Goal: Check status: Check status

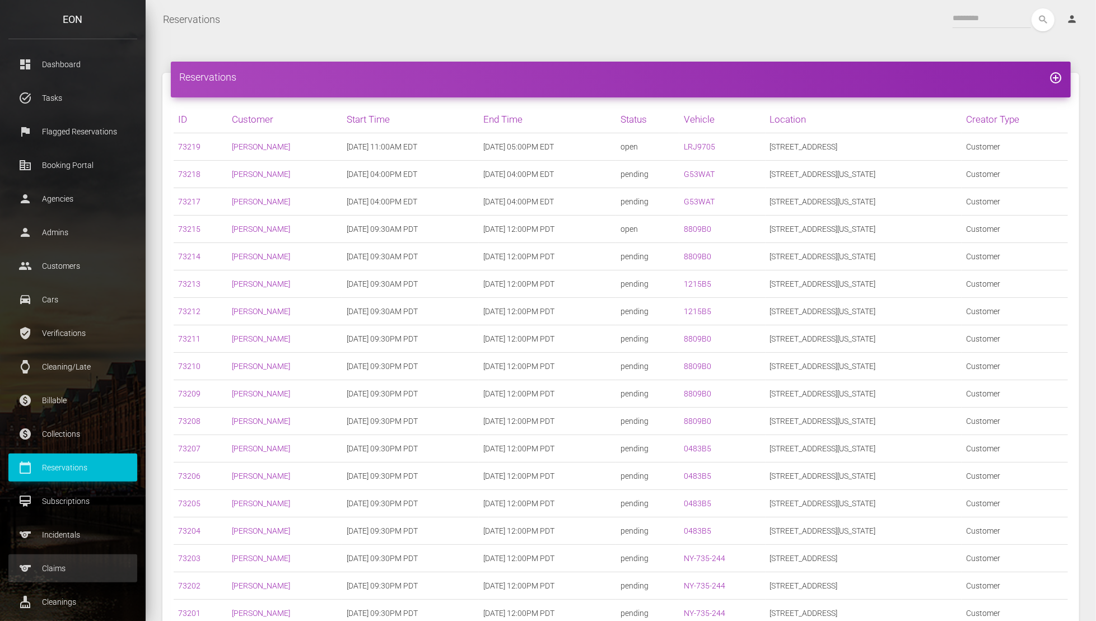
click at [92, 558] on link "sports Claims" at bounding box center [72, 568] width 129 height 28
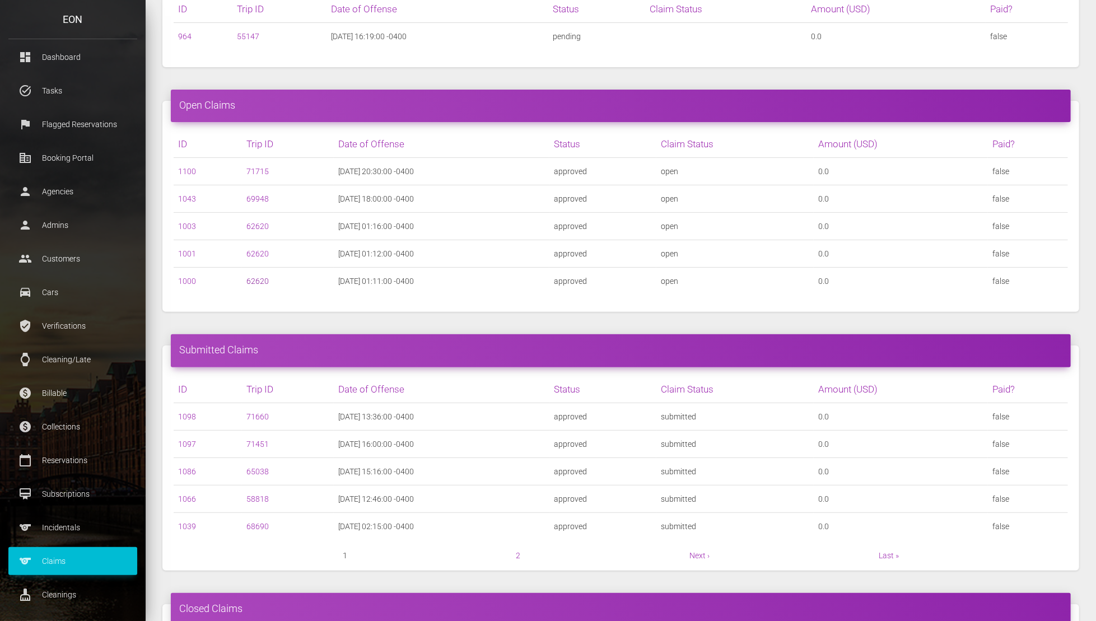
scroll to position [112, 0]
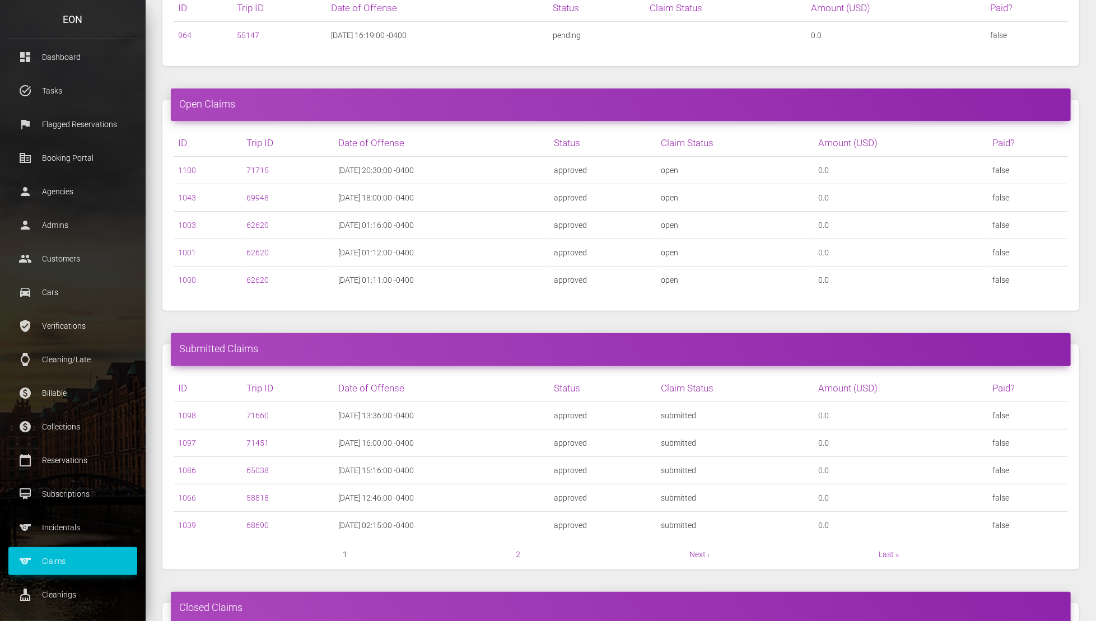
click at [518, 551] on link "2" at bounding box center [518, 554] width 4 height 9
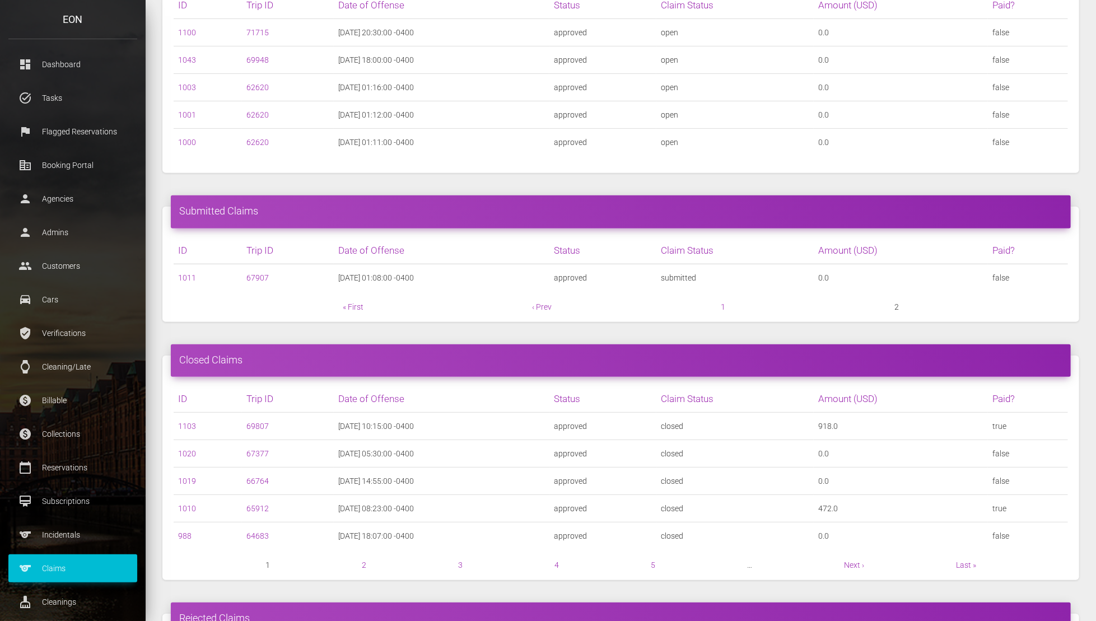
scroll to position [319, 0]
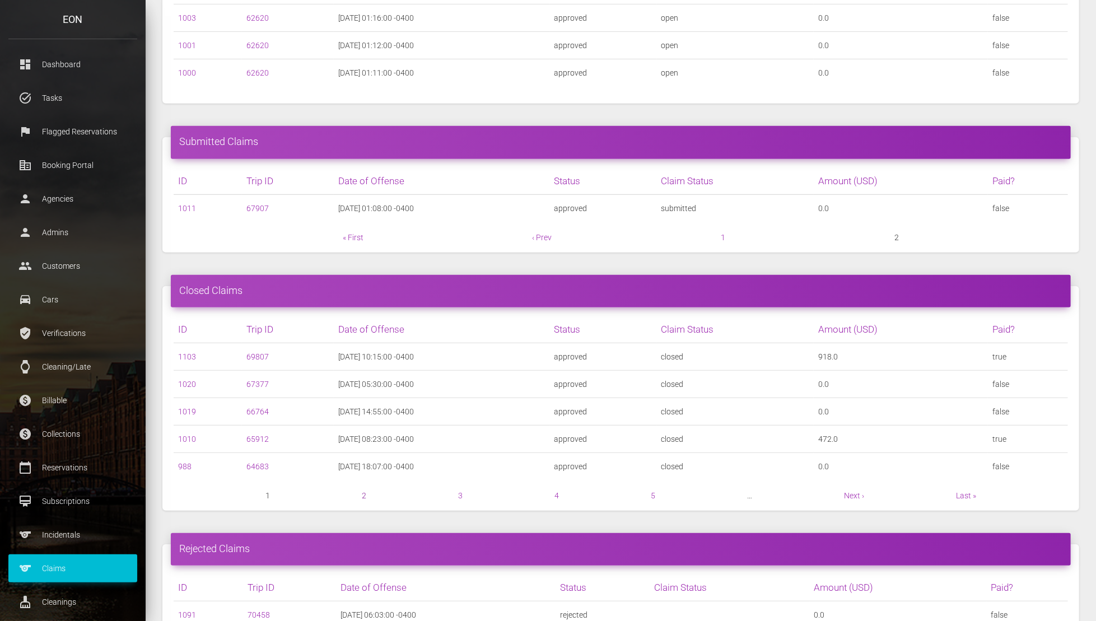
click at [362, 491] on link "2" at bounding box center [364, 495] width 4 height 9
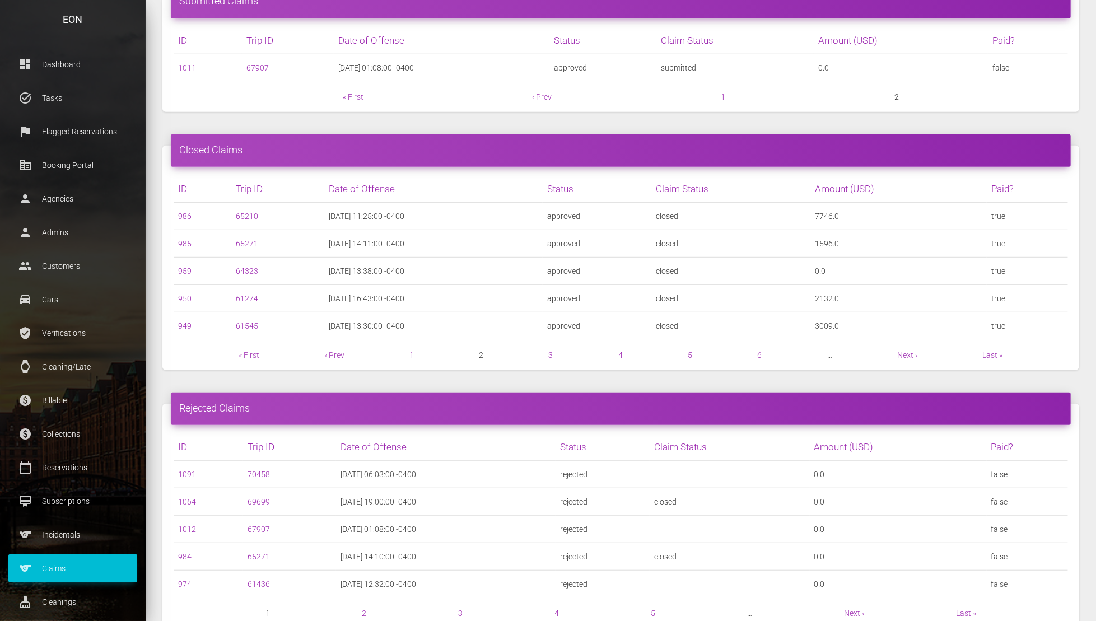
scroll to position [485, 0]
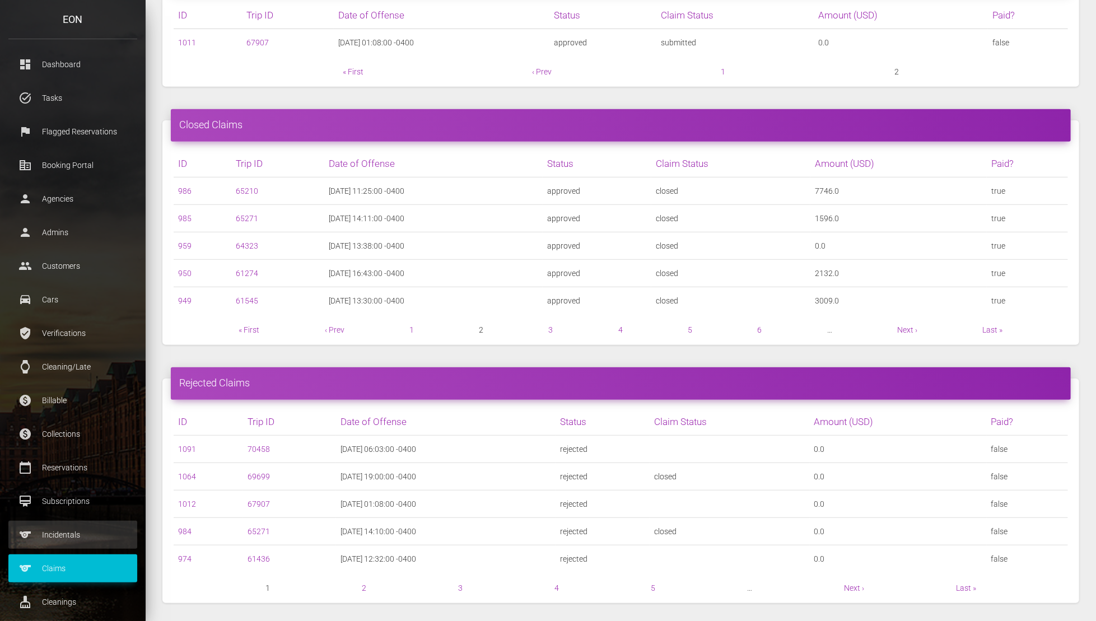
click at [105, 542] on p "Incidentals" at bounding box center [73, 534] width 112 height 17
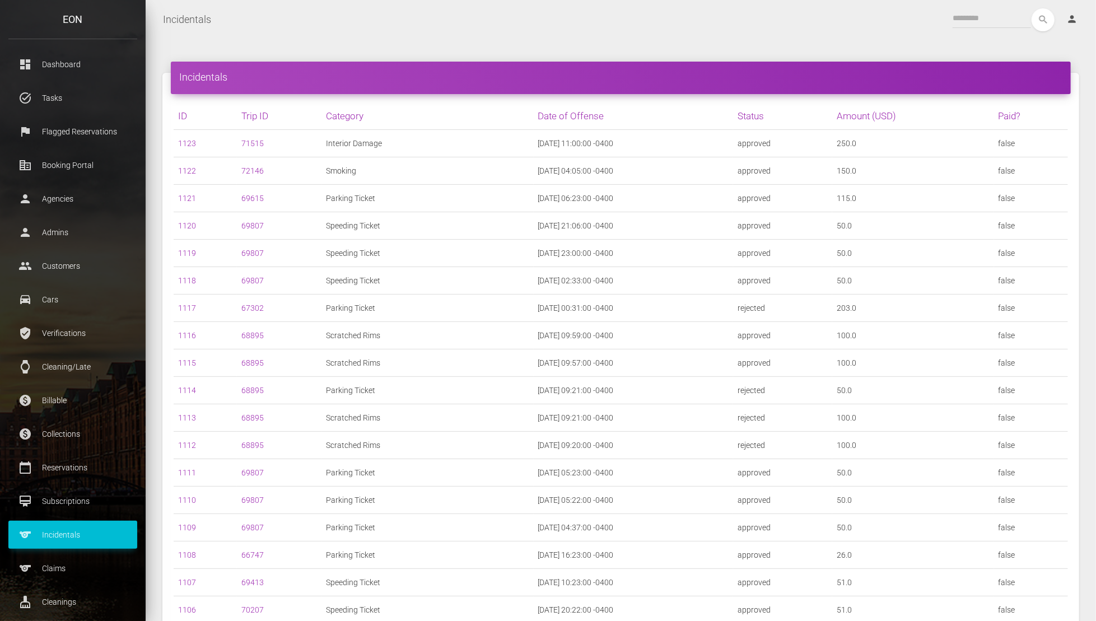
scroll to position [459, 0]
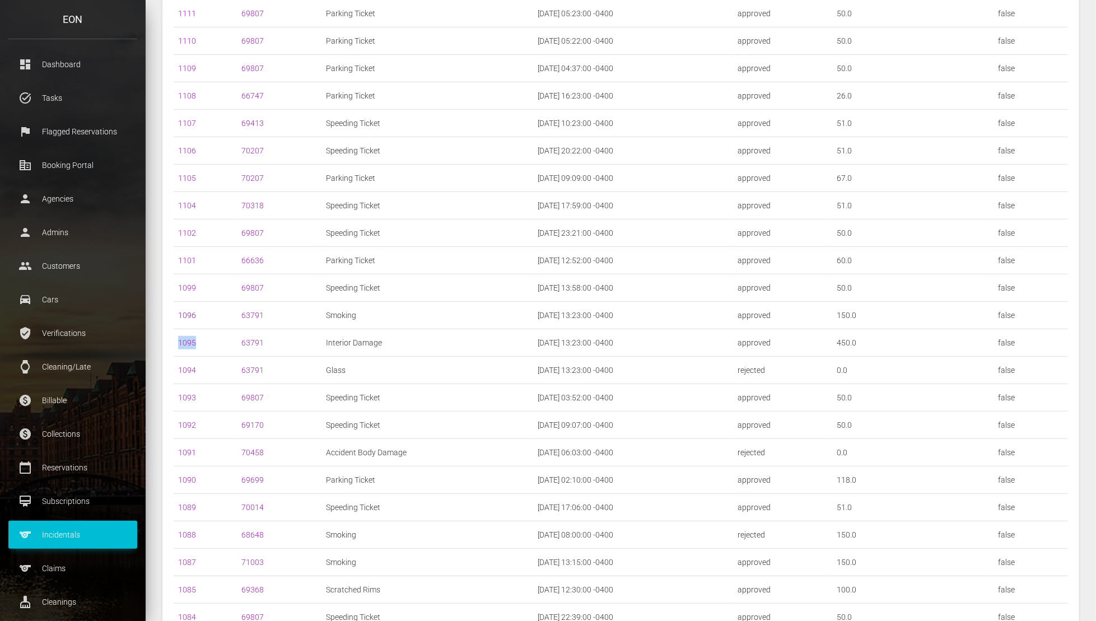
click at [187, 311] on link "1096" at bounding box center [187, 315] width 18 height 9
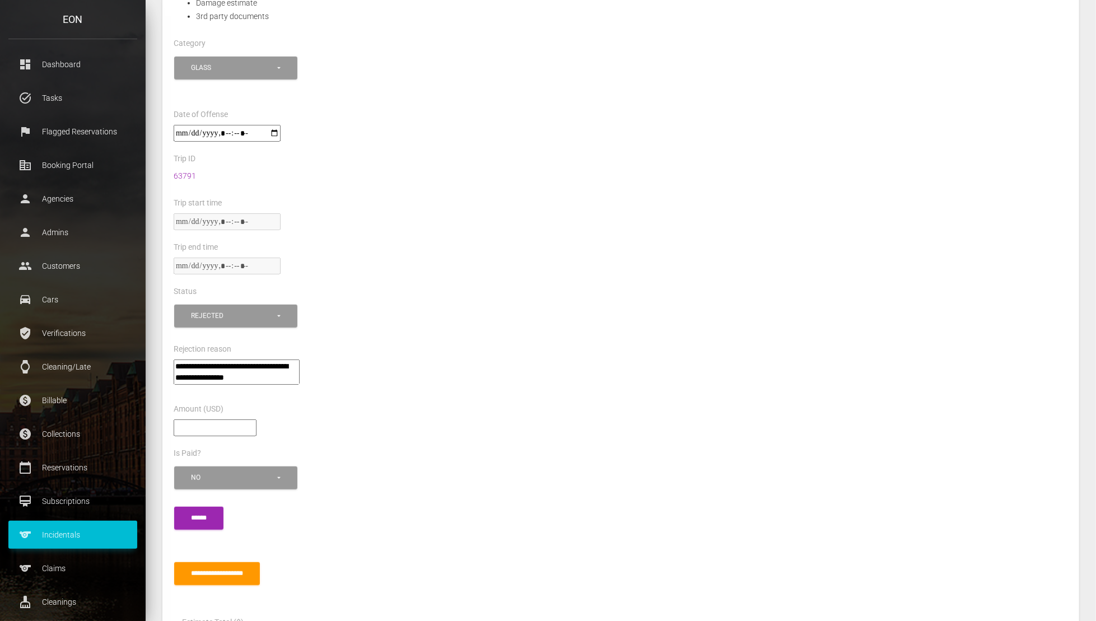
scroll to position [437, 0]
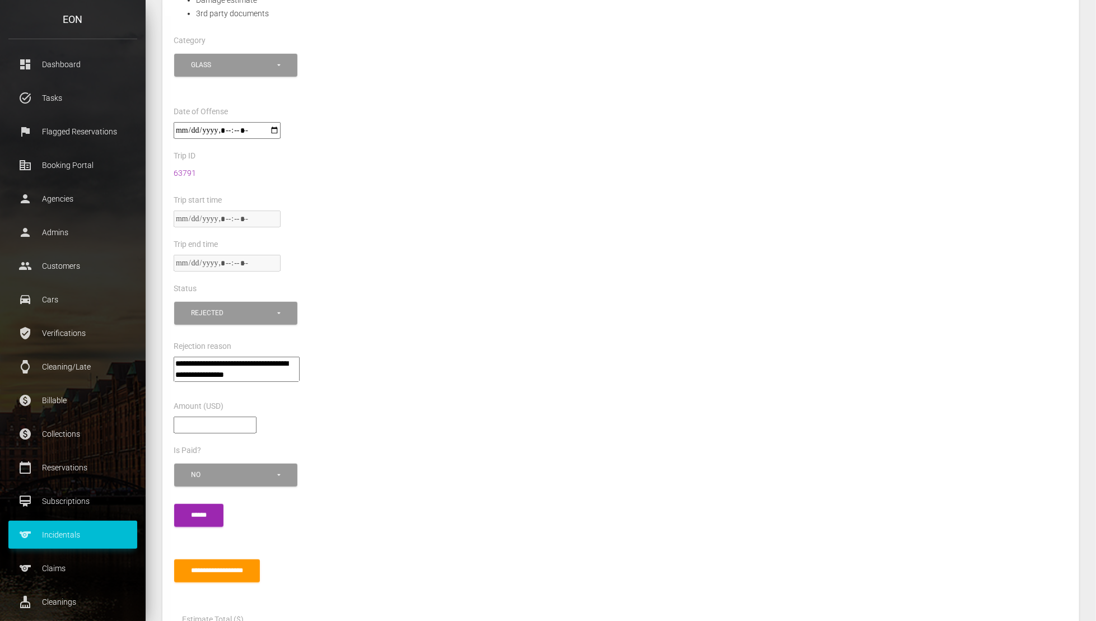
click at [274, 364] on textarea"] "**********" at bounding box center [237, 369] width 126 height 25
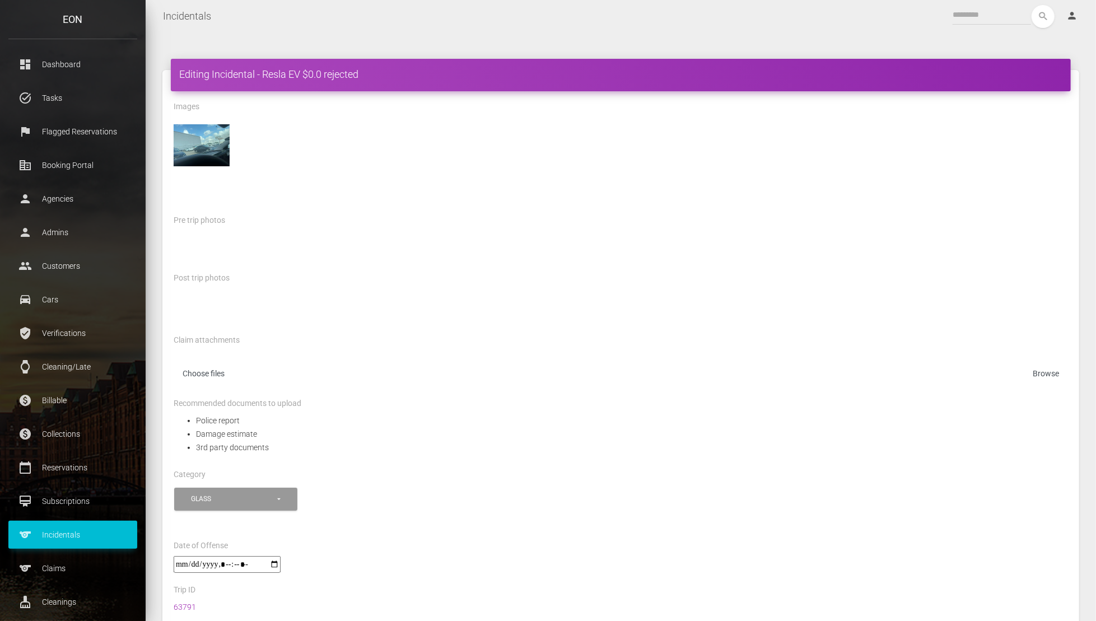
scroll to position [0, 0]
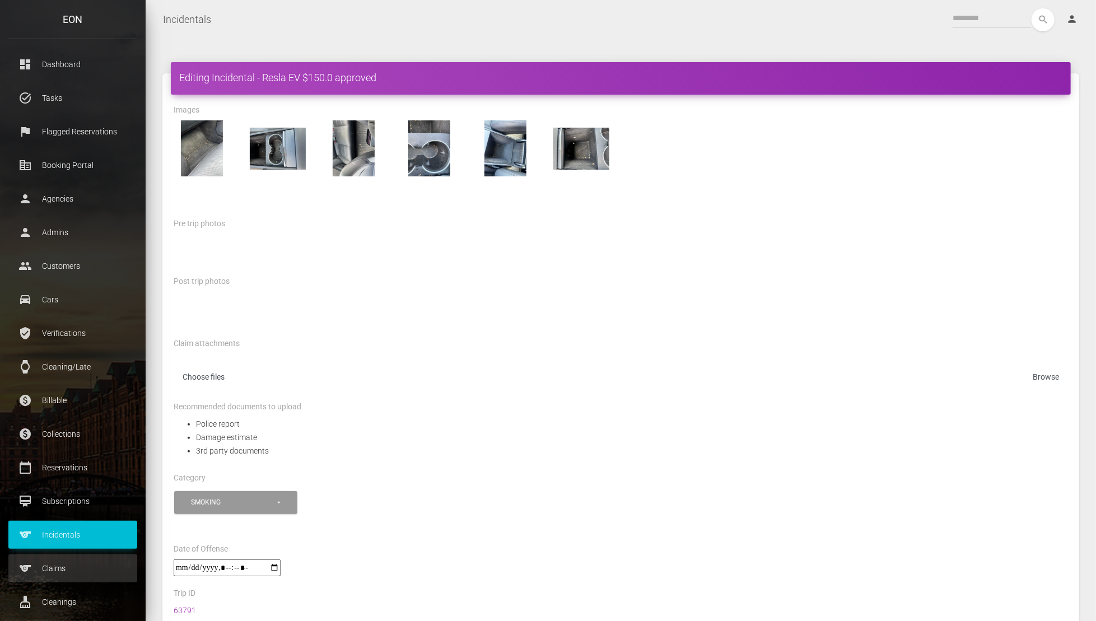
click at [74, 564] on p "Claims" at bounding box center [73, 568] width 112 height 17
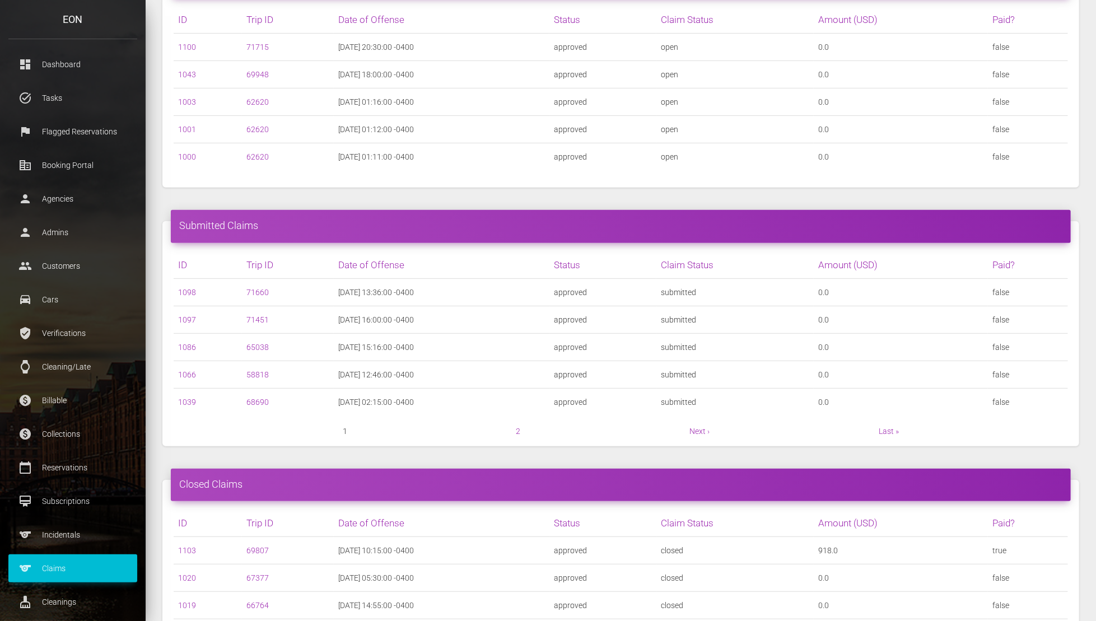
scroll to position [412, 0]
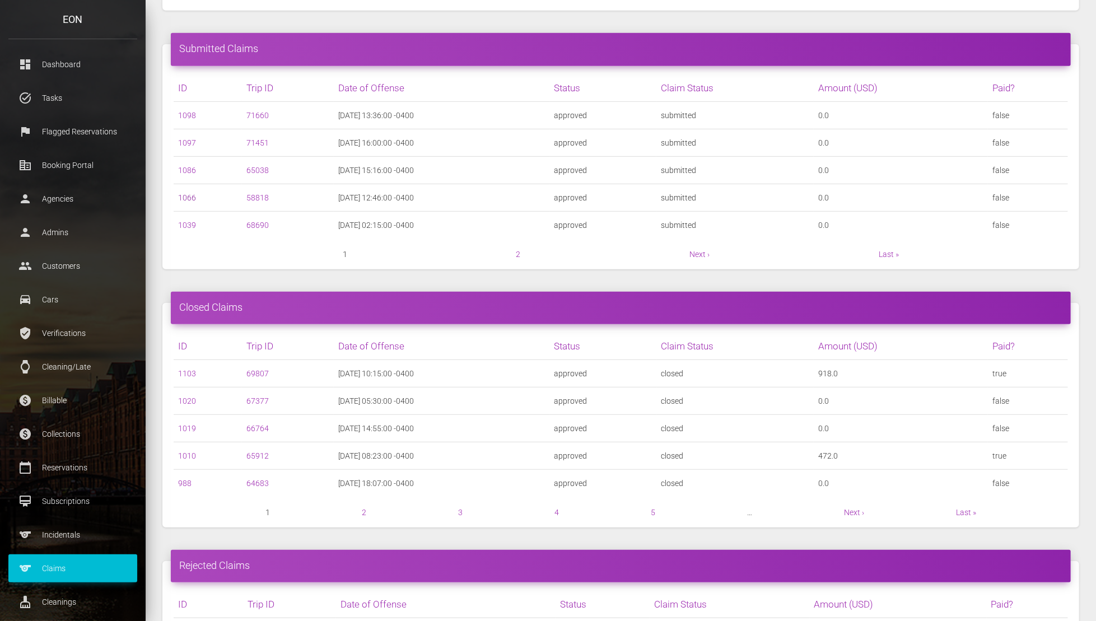
click at [188, 194] on link "1066" at bounding box center [187, 197] width 18 height 9
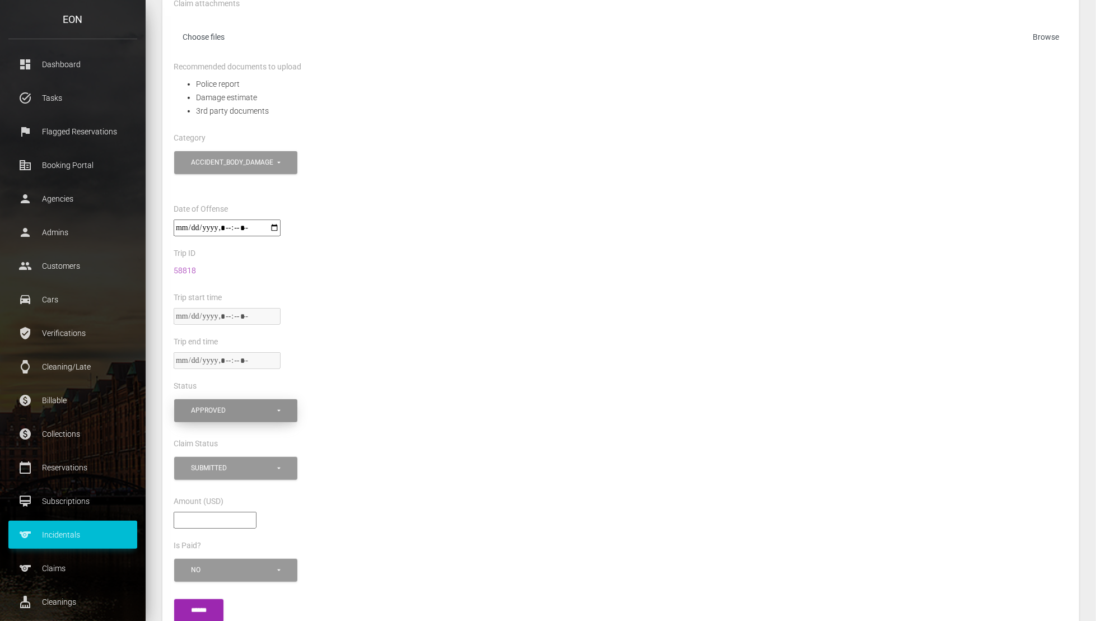
scroll to position [360, 0]
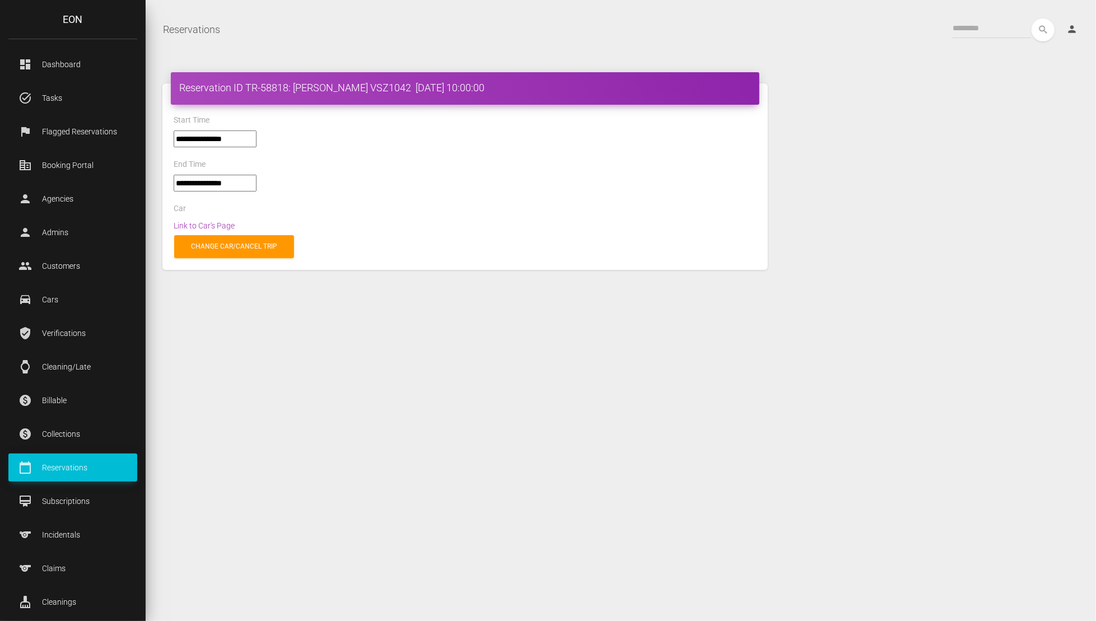
select select "*****"
select select
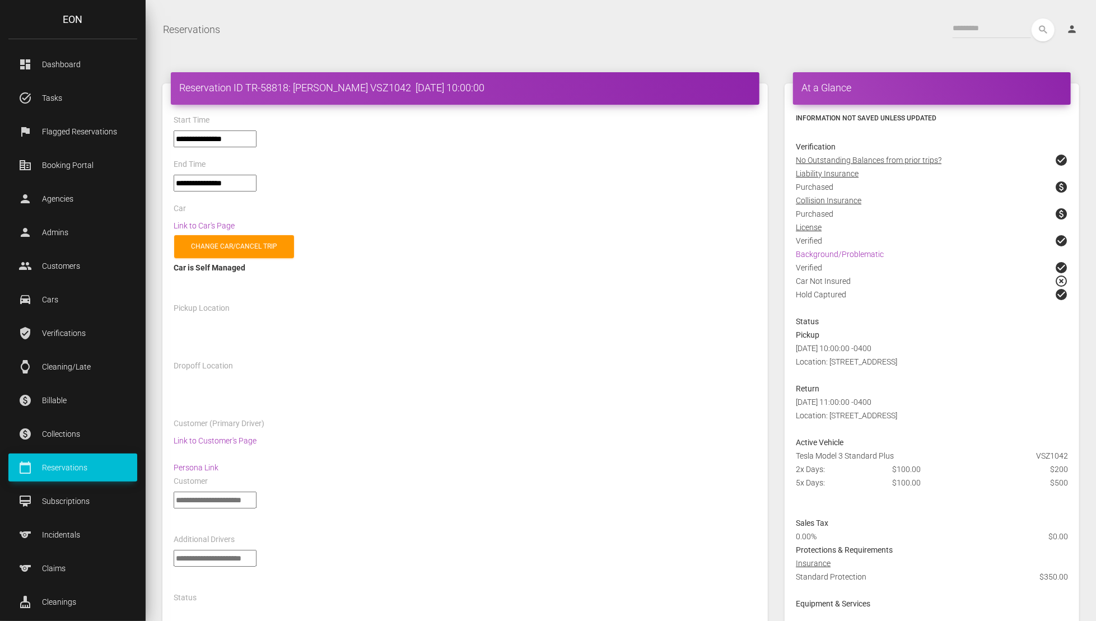
select select "*****"
select select
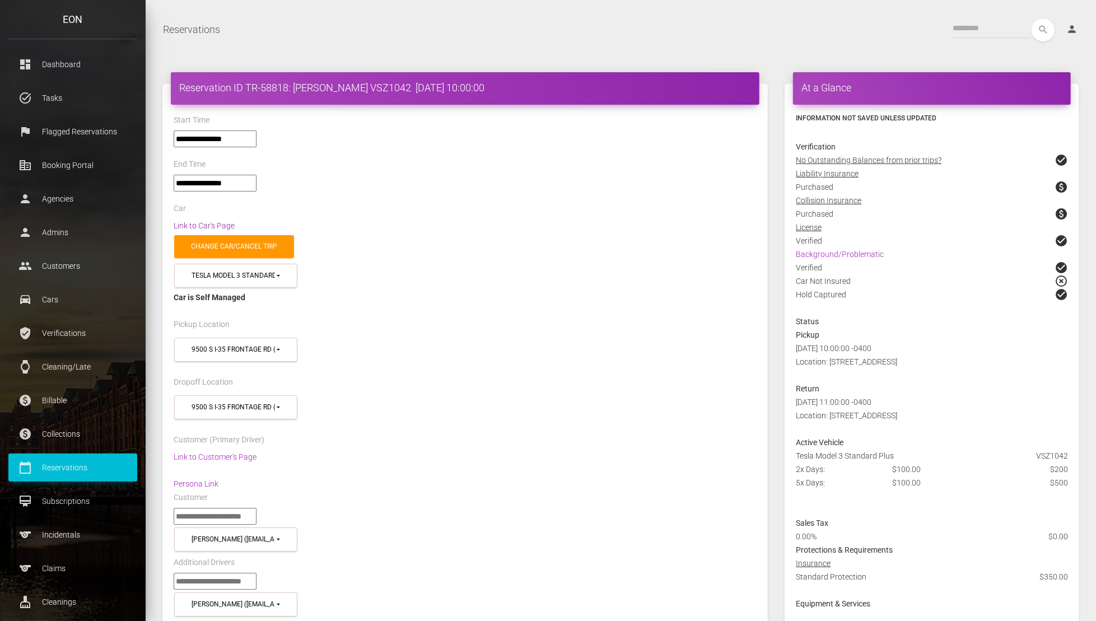
click at [202, 222] on link "Link to Car's Page" at bounding box center [204, 225] width 61 height 9
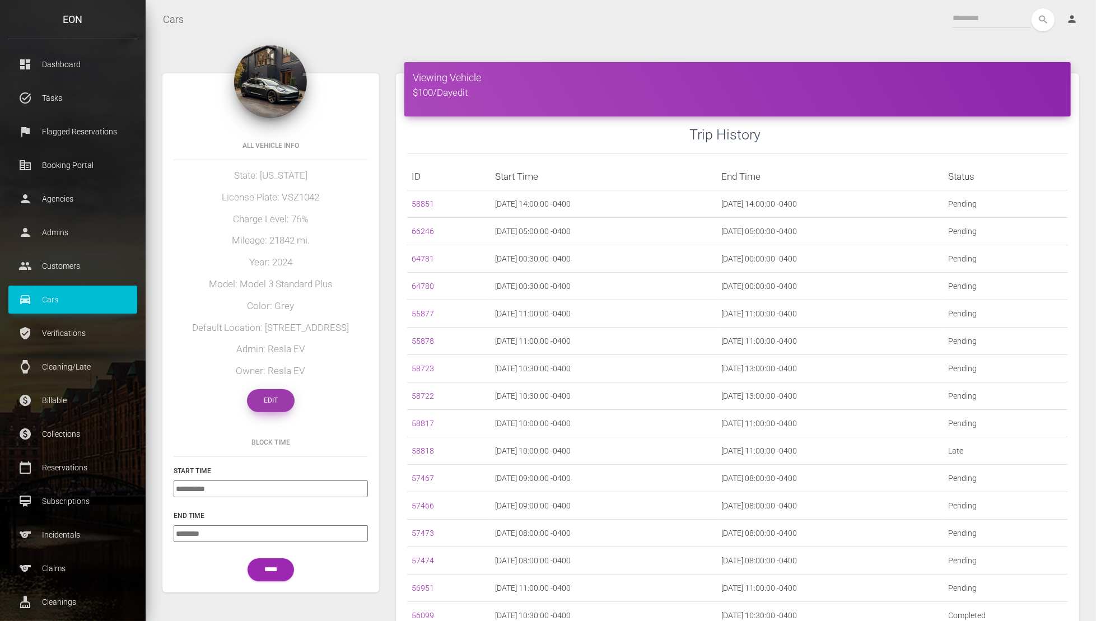
click at [280, 402] on link "Edit" at bounding box center [271, 400] width 48 height 23
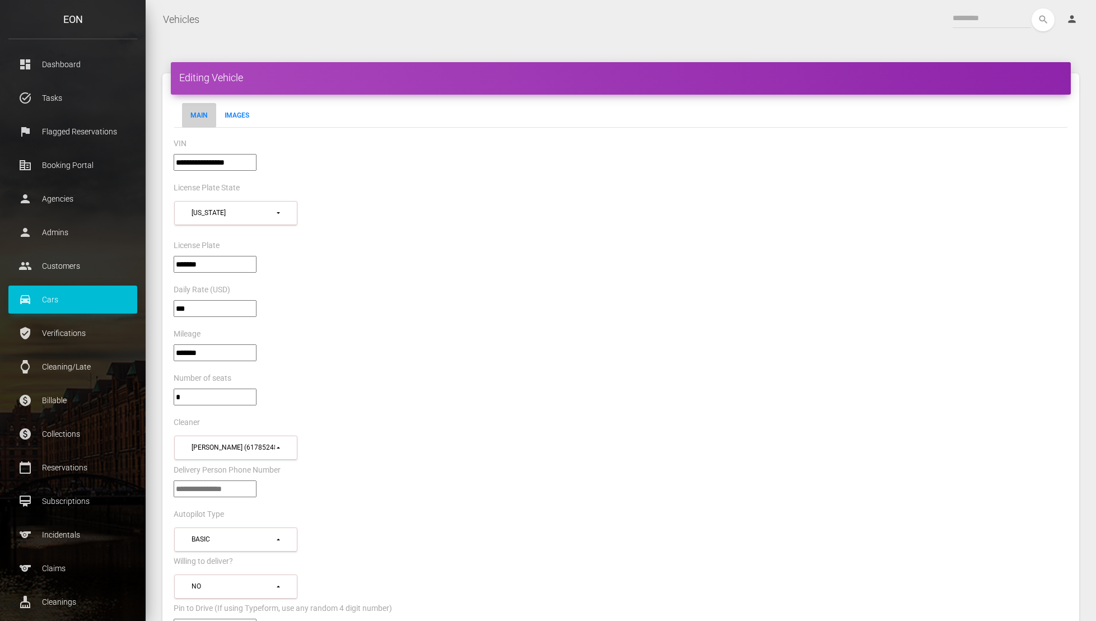
select select "*"
click at [236, 157] on input"] "**********" at bounding box center [215, 162] width 83 height 17
click at [404, 310] on div "***" at bounding box center [620, 313] width 911 height 27
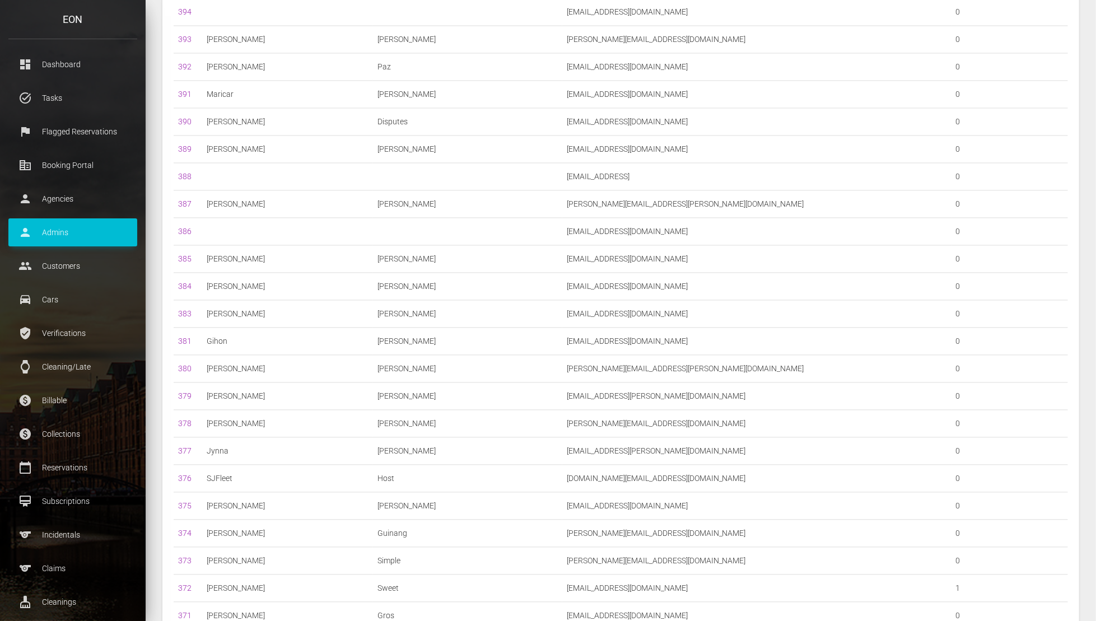
scroll to position [8853, 0]
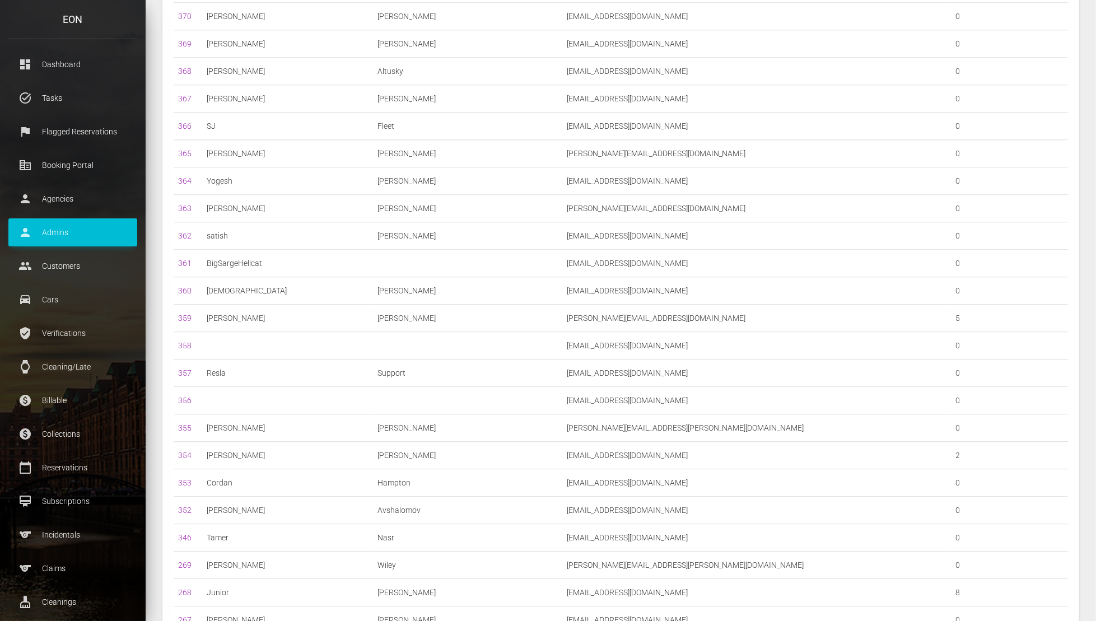
click at [589, 359] on td "reslasupport@resla.com" at bounding box center [756, 372] width 389 height 27
copy tr "reslasupport@resla.com"
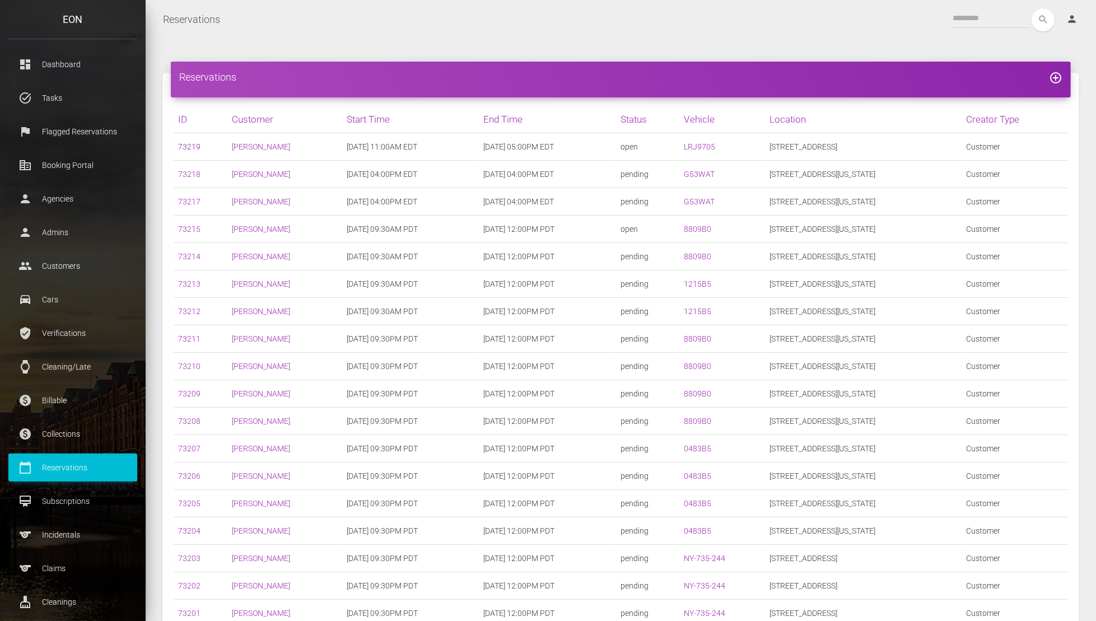
click at [186, 147] on link "73219" at bounding box center [189, 146] width 22 height 9
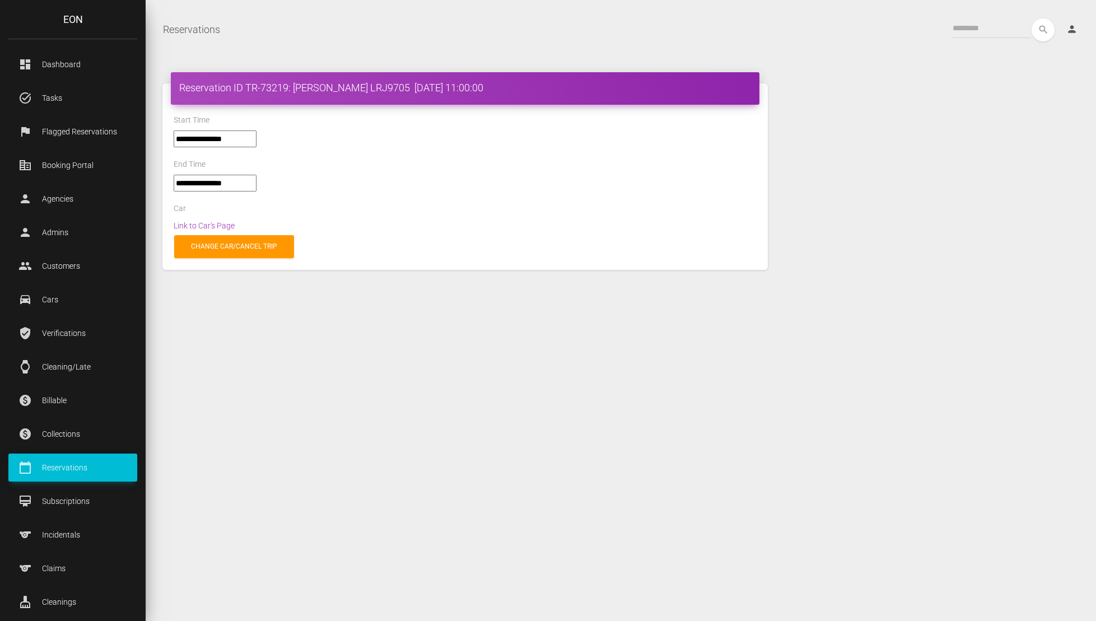
select select "*****"
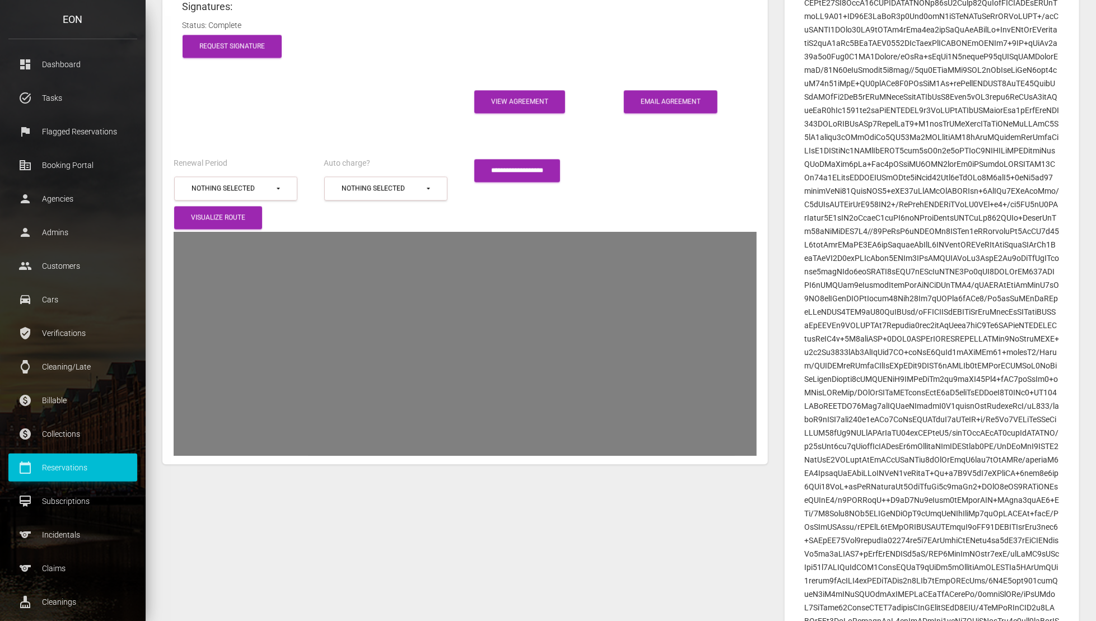
scroll to position [1655, 0]
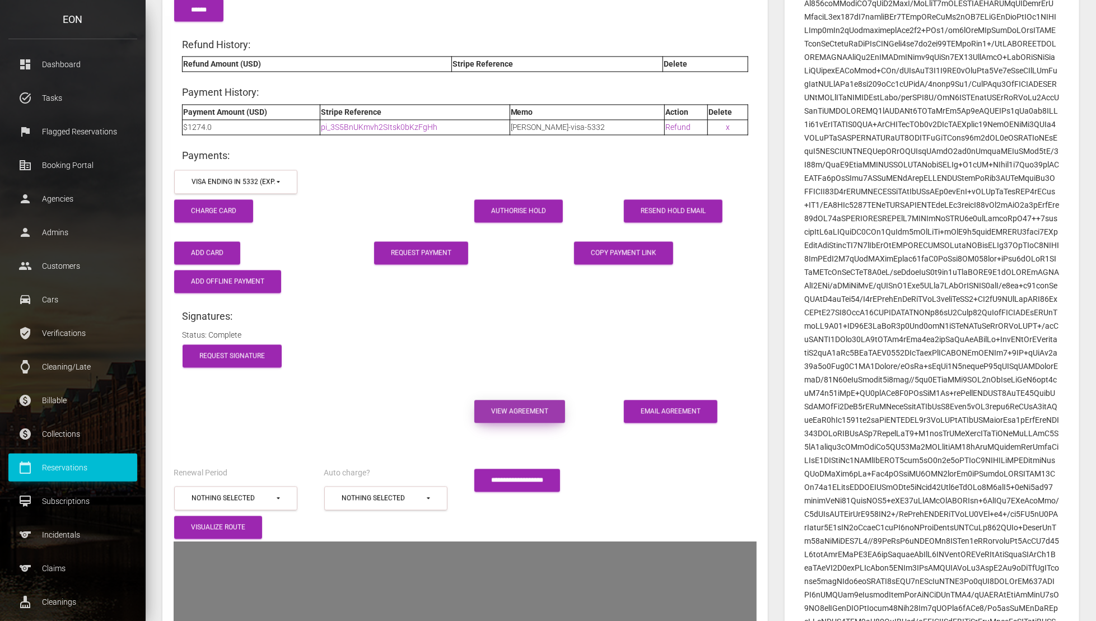
click at [494, 407] on link "View Agreement" at bounding box center [519, 411] width 91 height 23
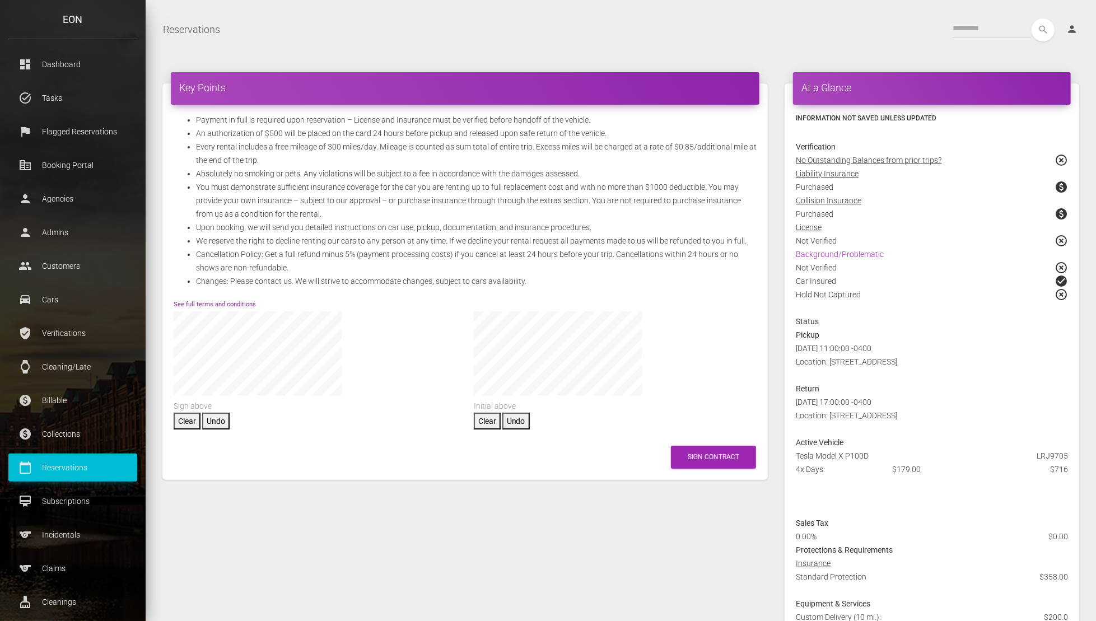
click at [235, 302] on link "See full terms and conditions" at bounding box center [215, 304] width 82 height 7
click at [54, 530] on p "Incidentals" at bounding box center [73, 534] width 112 height 17
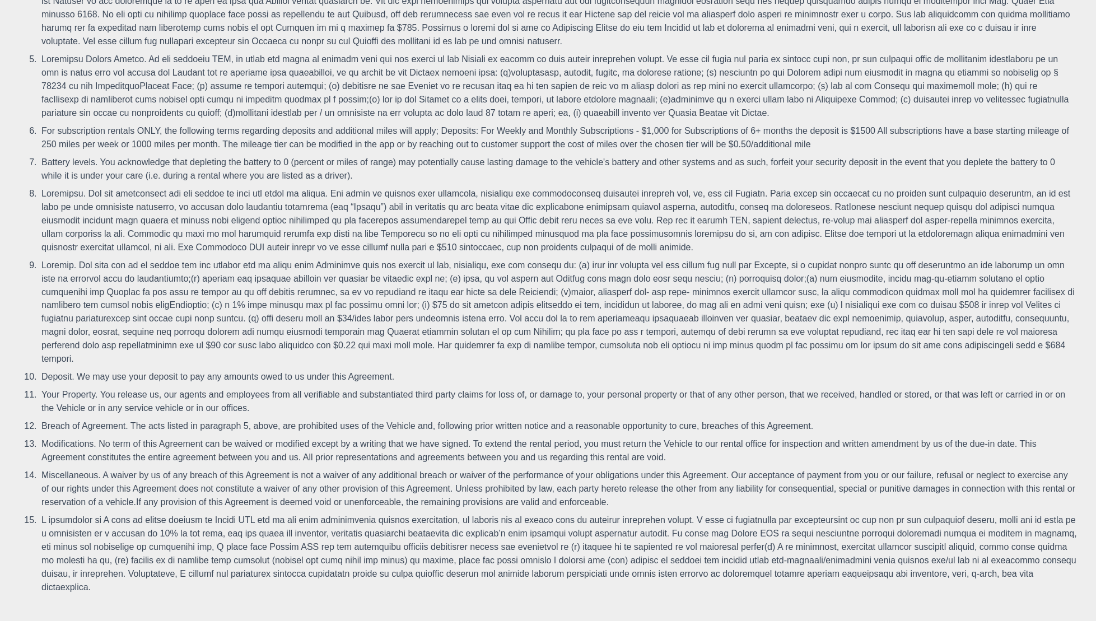
scroll to position [1329, 0]
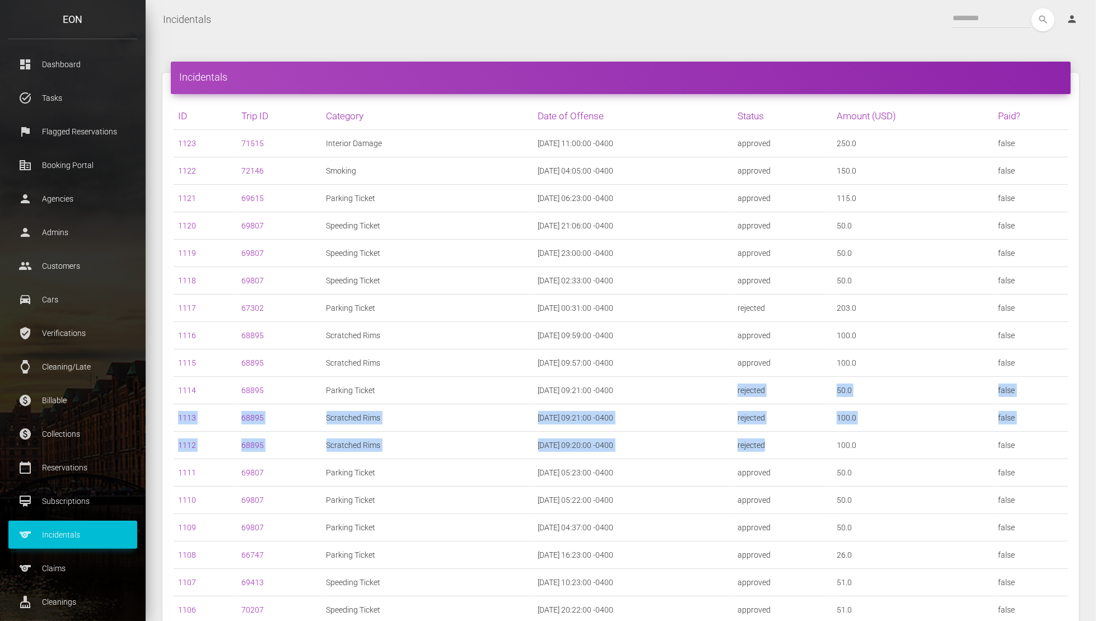
drag, startPoint x: 751, startPoint y: 390, endPoint x: 781, endPoint y: 438, distance: 56.8
click at [781, 438] on td "rejected" at bounding box center [782, 445] width 99 height 27
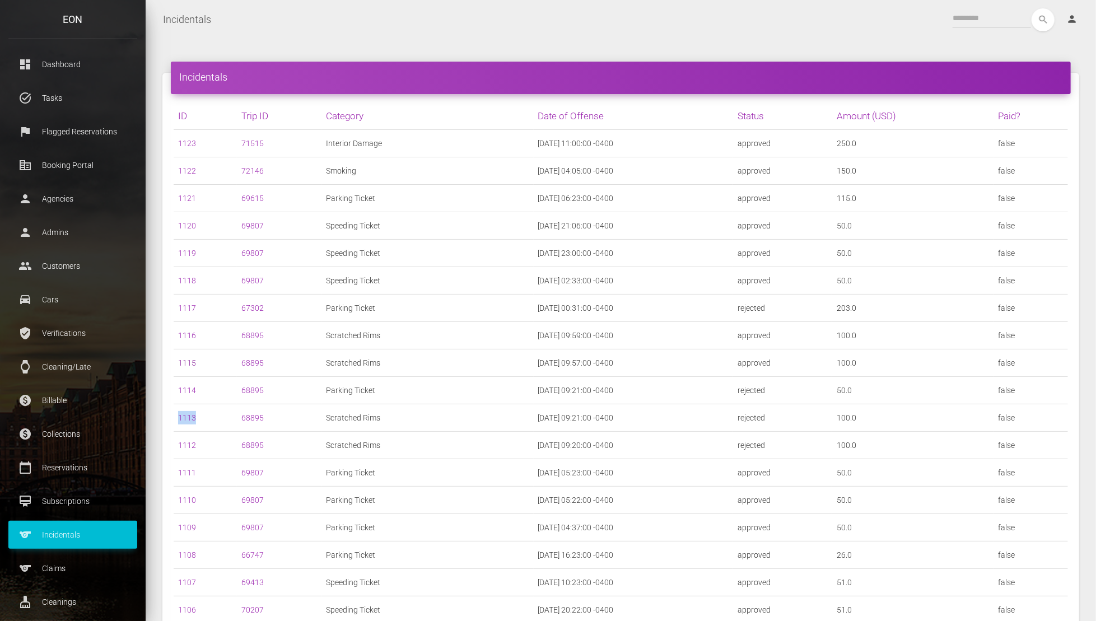
click at [189, 363] on link "1115" at bounding box center [187, 362] width 18 height 9
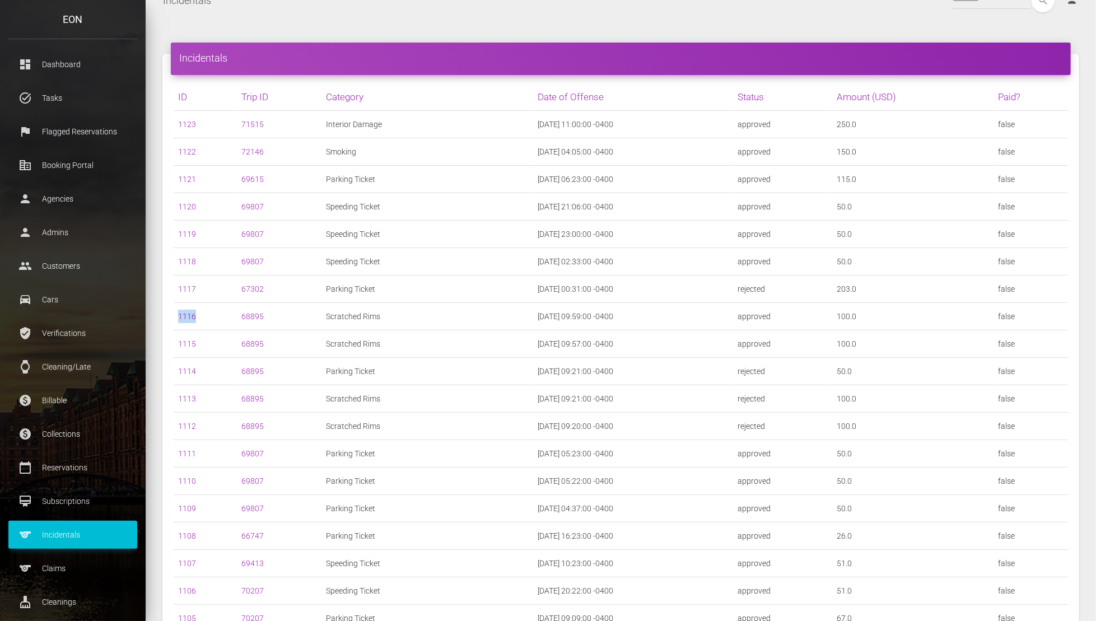
scroll to position [21, 0]
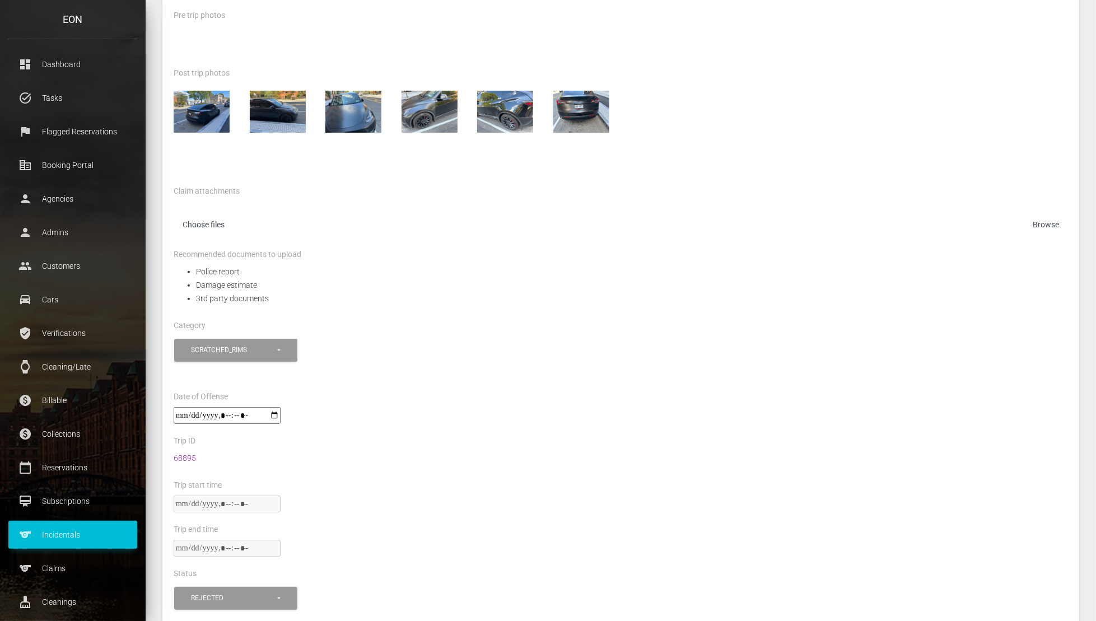
scroll to position [695, 0]
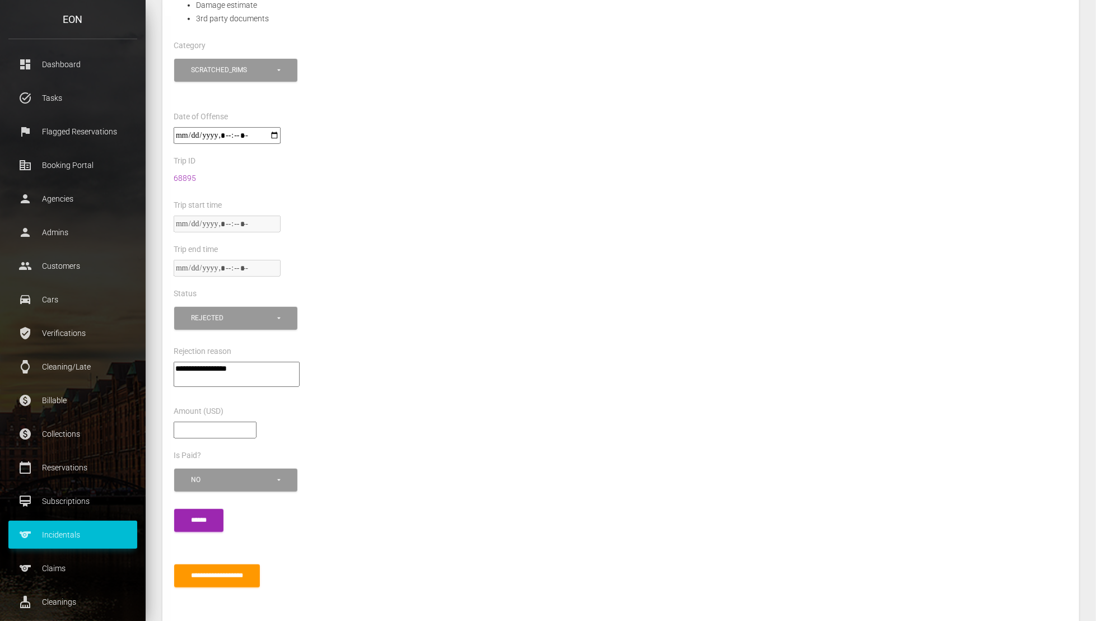
scroll to position [486, 0]
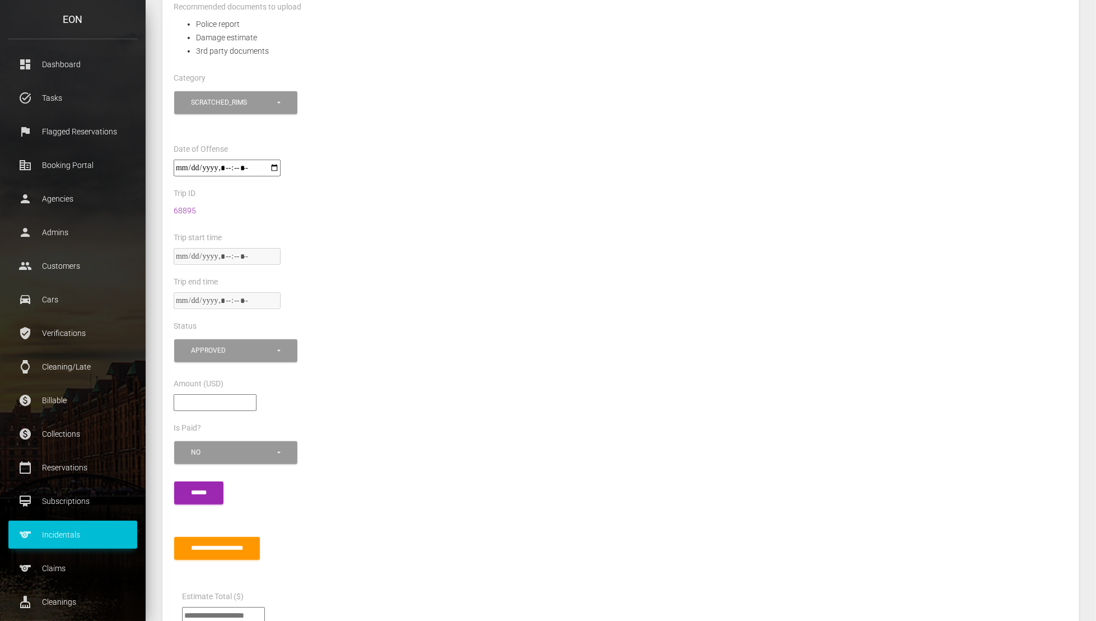
scroll to position [598, 0]
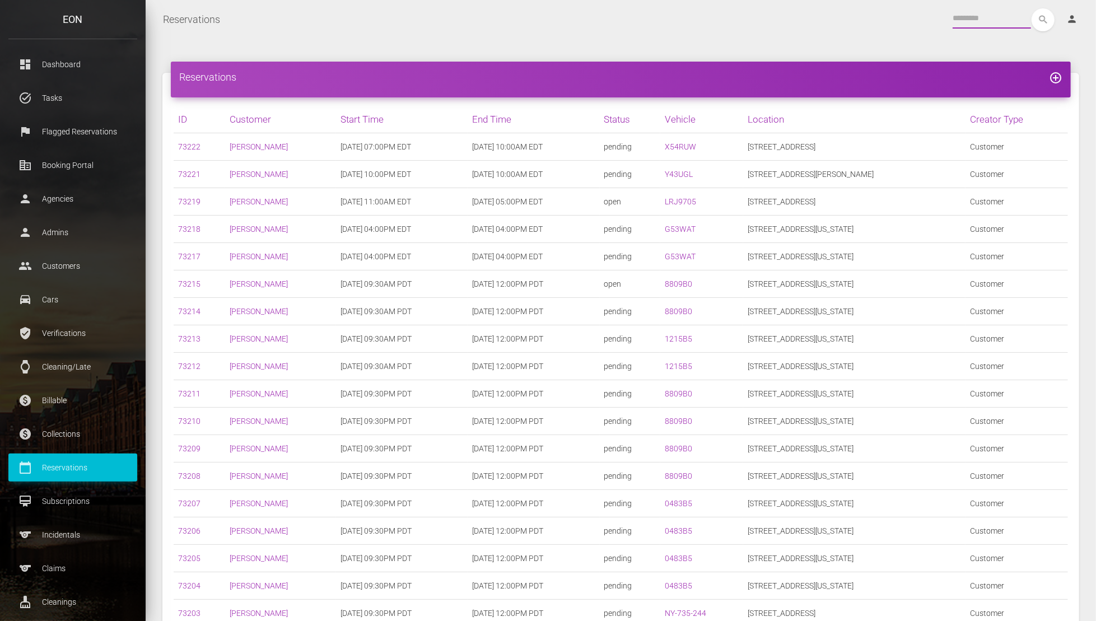
click at [821, 16] on input "text" at bounding box center [991, 18] width 78 height 20
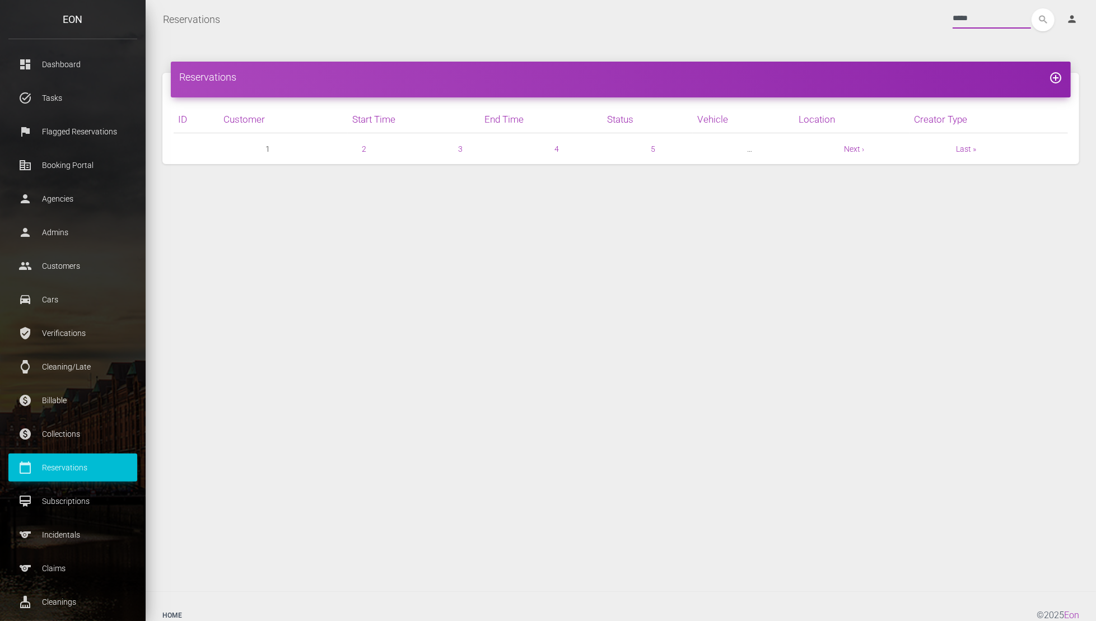
type input "*****"
click at [821, 8] on button "search" at bounding box center [1042, 19] width 23 height 23
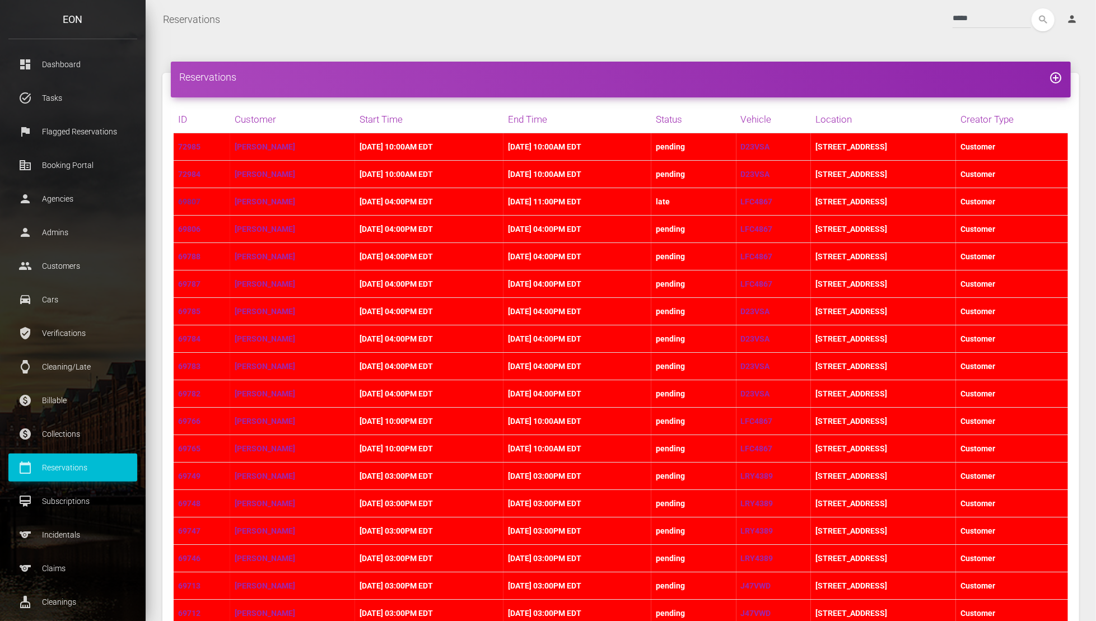
click at [184, 198] on link "69807" at bounding box center [189, 201] width 22 height 9
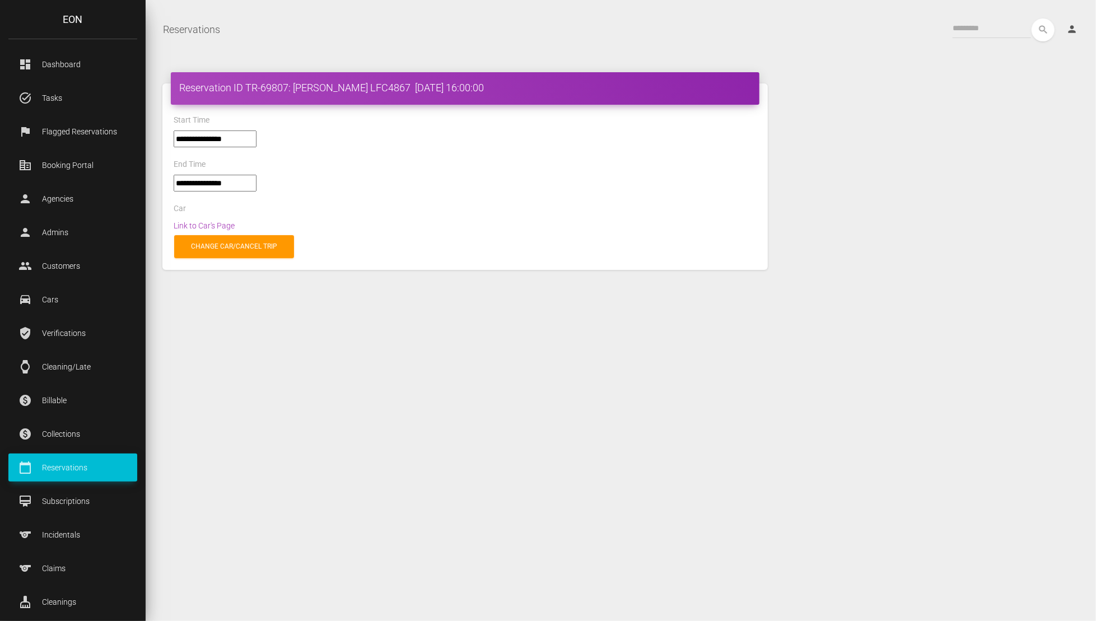
select select "*****"
select select
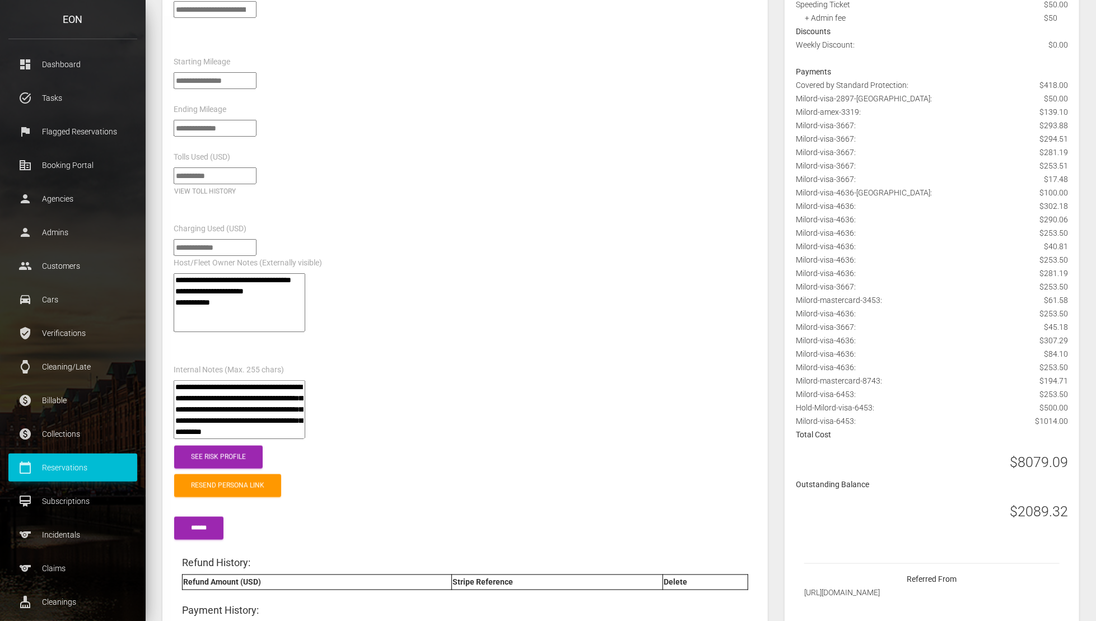
scroll to position [1191, 0]
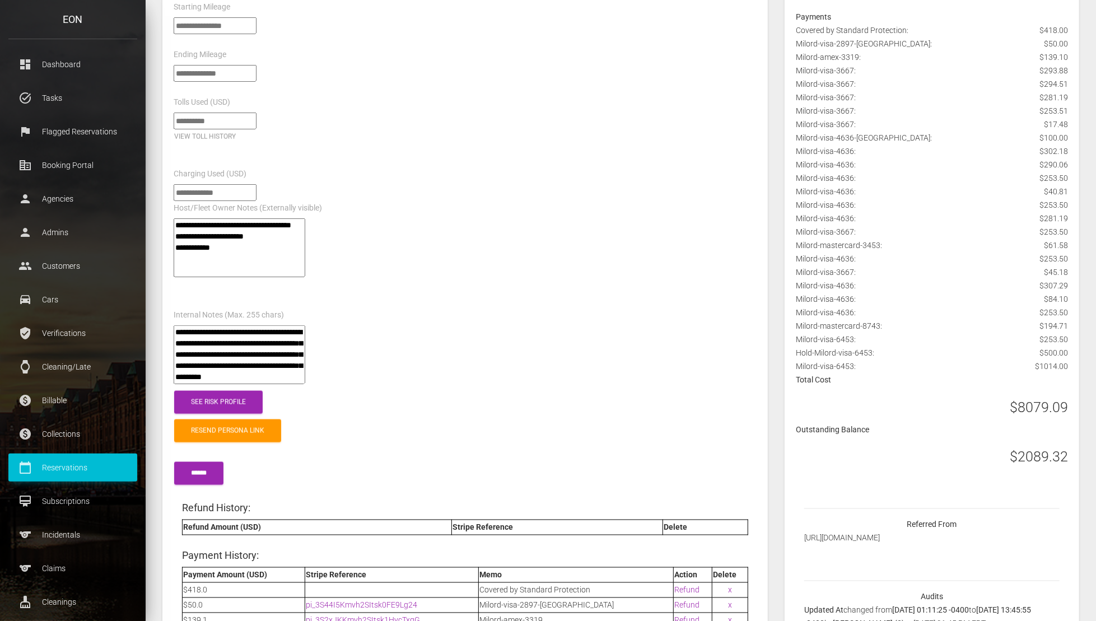
drag, startPoint x: 1012, startPoint y: 461, endPoint x: 1055, endPoint y: 448, distance: 45.4
click at [1057, 450] on h3 "$2089.32" at bounding box center [1038, 457] width 58 height 20
copy h3 "$2089.3"
click at [303, 363] on textarea"] "**********" at bounding box center [240, 354] width 132 height 59
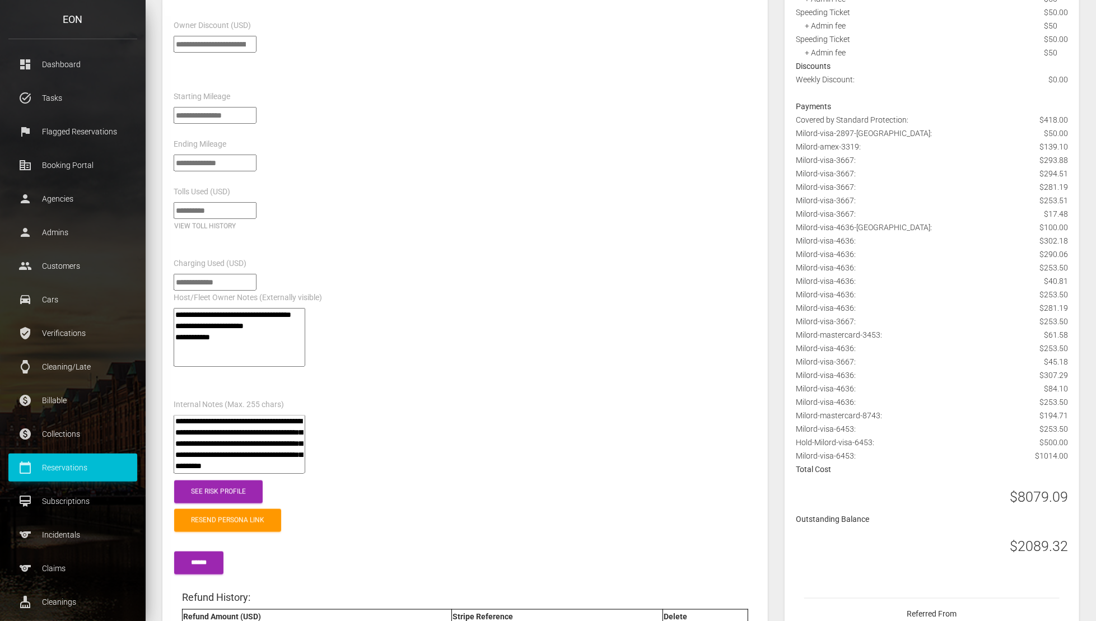
scroll to position [1145, 0]
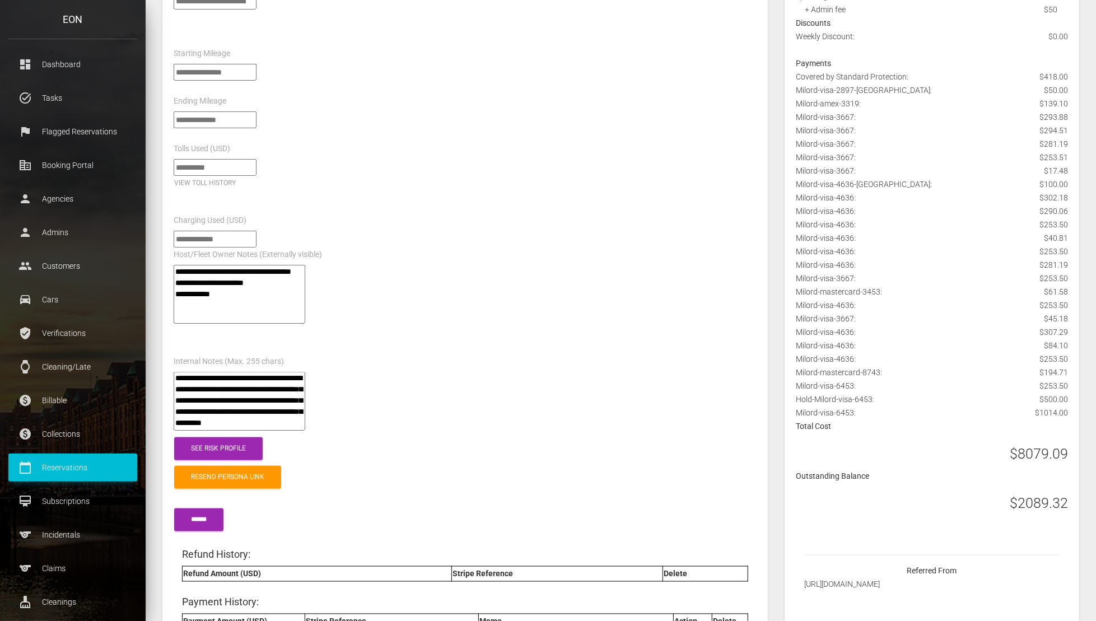
click at [1020, 502] on h3 "$2089.32" at bounding box center [1038, 504] width 58 height 20
copy div "$2089.32"
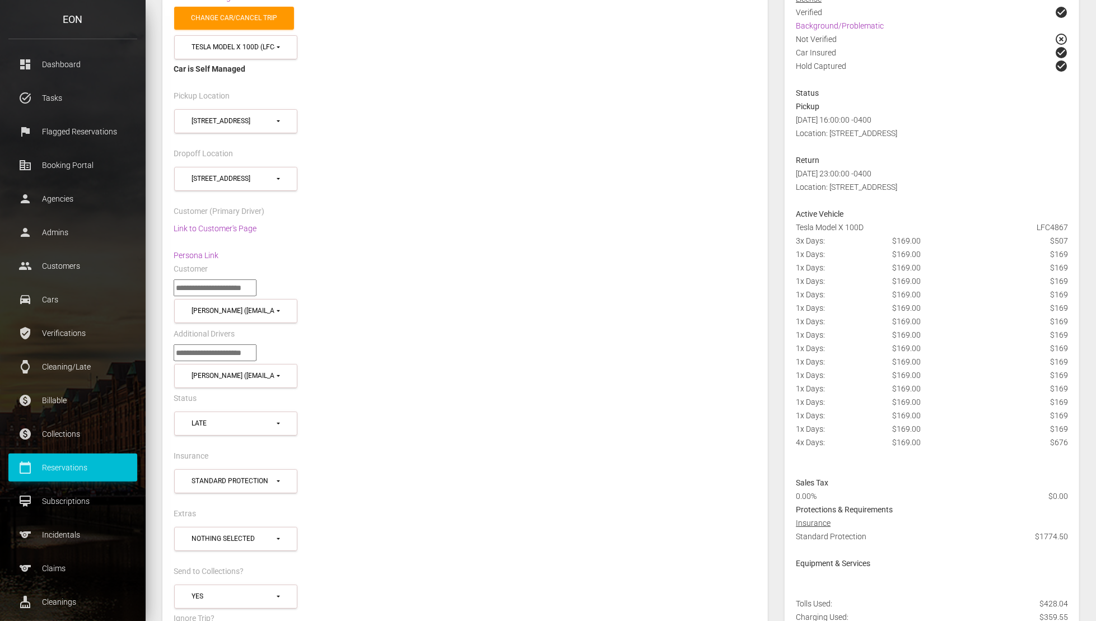
scroll to position [0, 0]
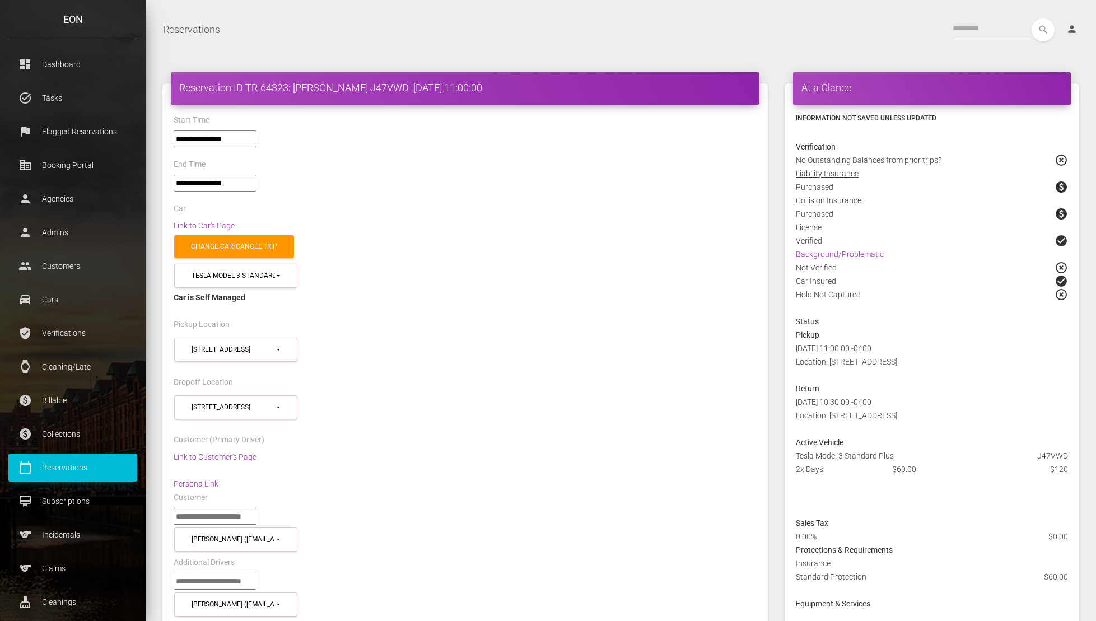
select select "*****"
select select
select select "*****"
select select
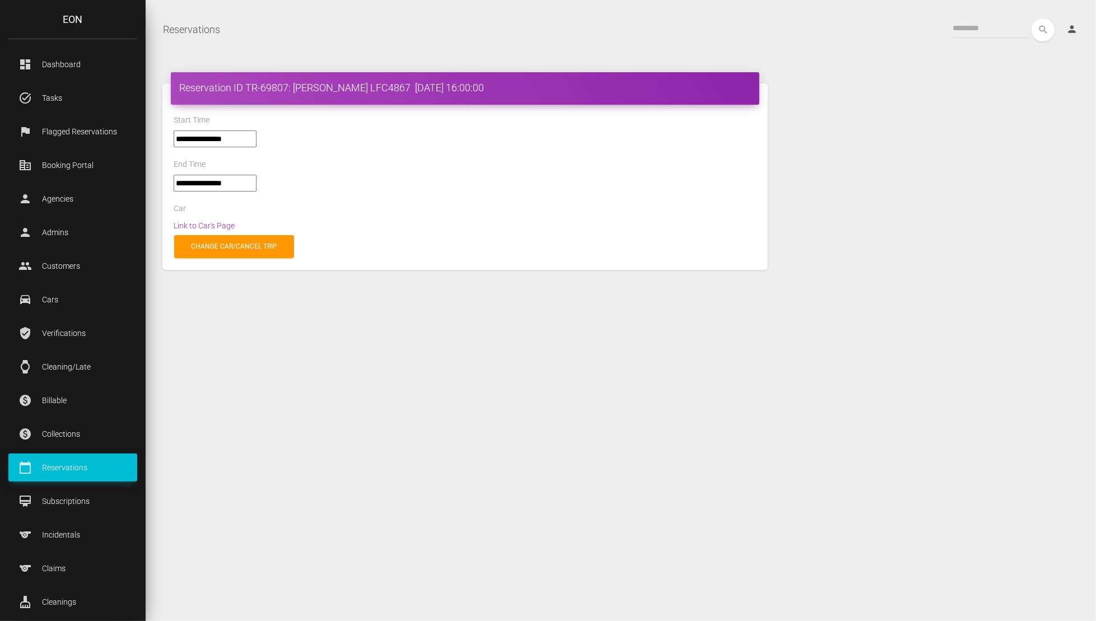
select select "*****"
select select
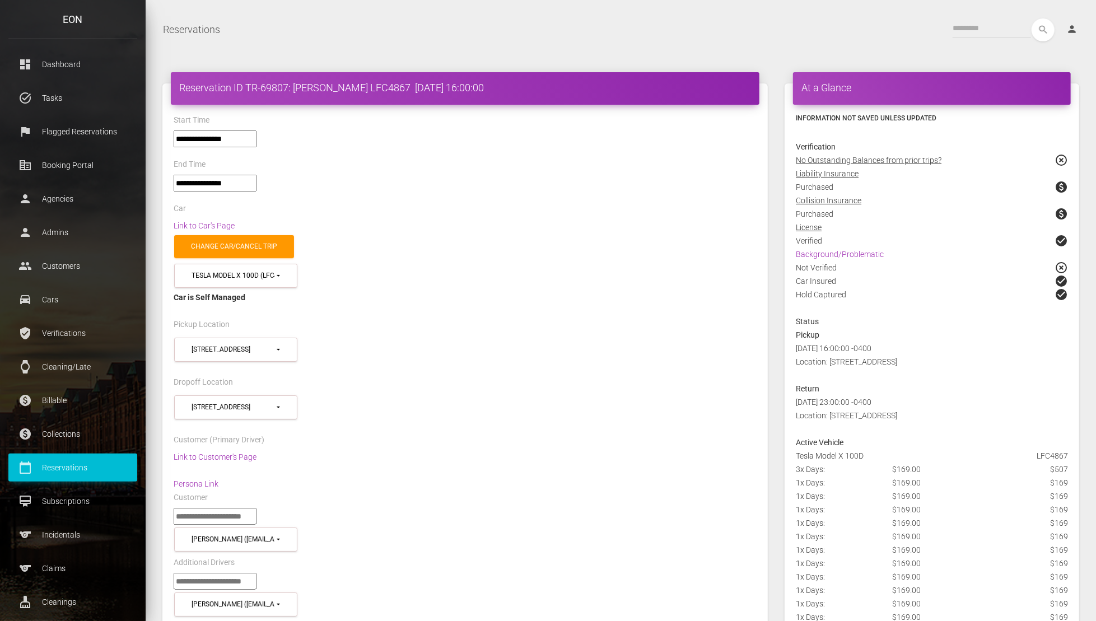
click at [280, 97] on div "Reservation ID TR-69807: Salem Milord LFC4867 2025-08-13 16:00:00" at bounding box center [465, 88] width 588 height 32
click at [280, 90] on h4 "Reservation ID TR-69807: Salem Milord LFC4867 2025-08-13 16:00:00" at bounding box center [465, 88] width 572 height 14
copy h4 "69807"
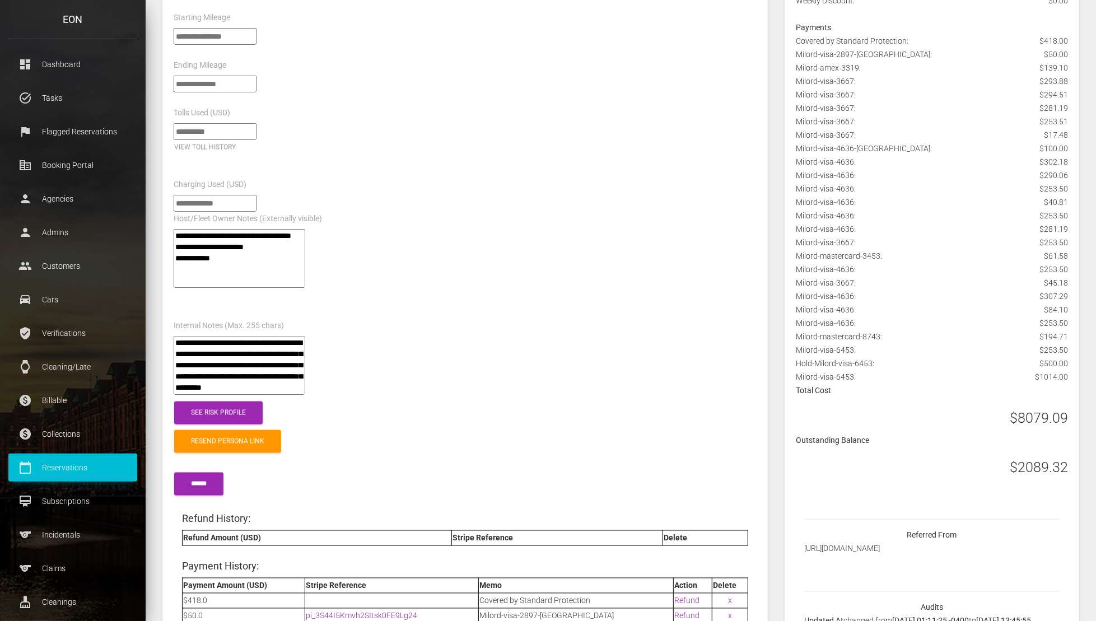
scroll to position [1185, 0]
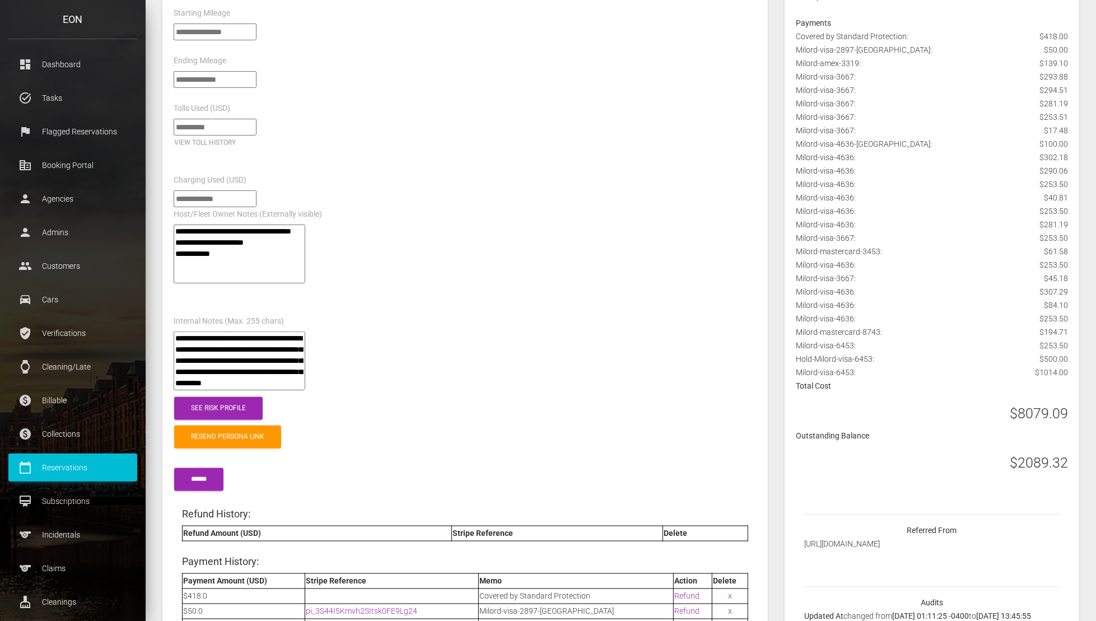
click at [1014, 463] on h3 "$2089.32" at bounding box center [1038, 463] width 58 height 20
click at [1024, 465] on h3 "$2089.32" at bounding box center [1038, 463] width 58 height 20
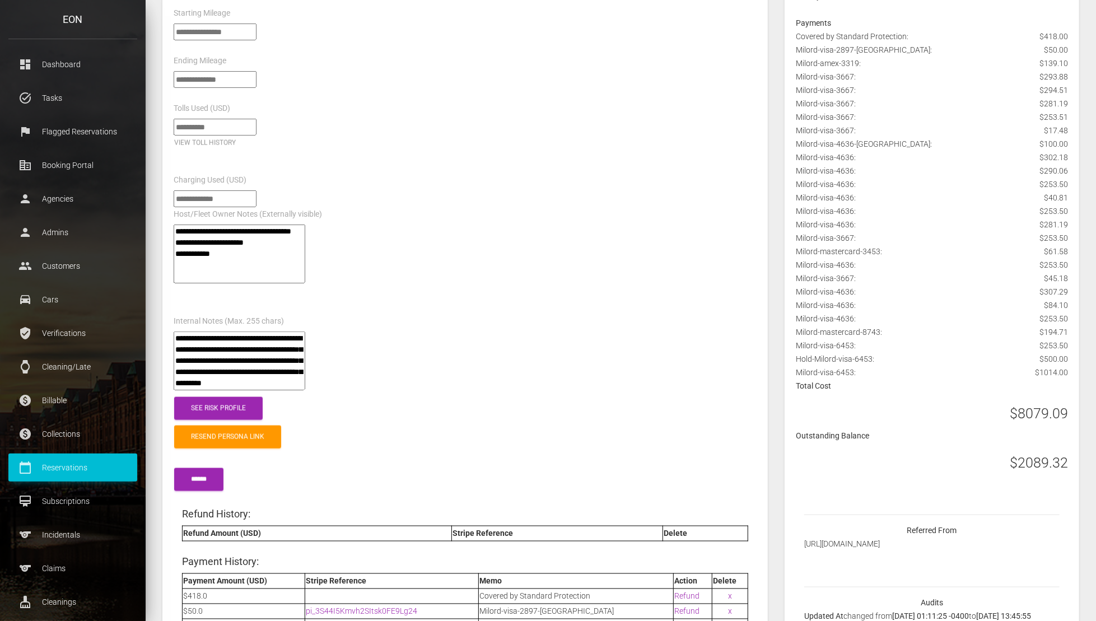
drag, startPoint x: 1018, startPoint y: 466, endPoint x: 1059, endPoint y: 466, distance: 40.9
click at [1059, 466] on h3 "$2089.32" at bounding box center [1038, 463] width 58 height 20
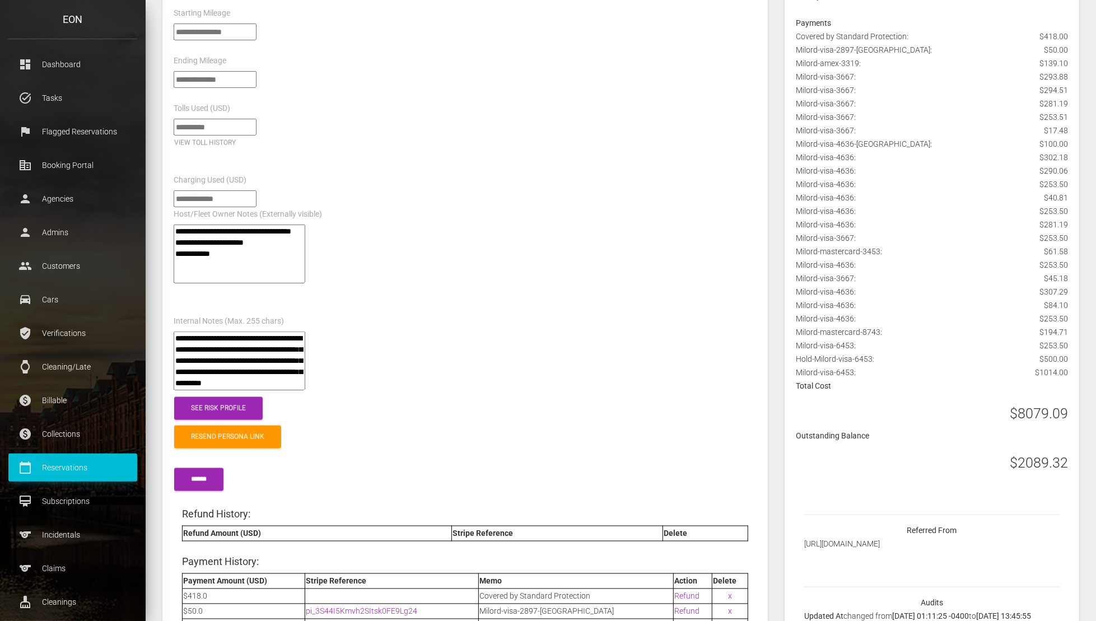
click at [1060, 467] on h3 "$2089.32" at bounding box center [1038, 463] width 58 height 20
drag, startPoint x: 1066, startPoint y: 467, endPoint x: 1021, endPoint y: 464, distance: 45.4
click at [1022, 465] on h3 "$2089.32" at bounding box center [1038, 463] width 58 height 20
click at [1021, 464] on h3 "$2089.32" at bounding box center [1038, 463] width 58 height 20
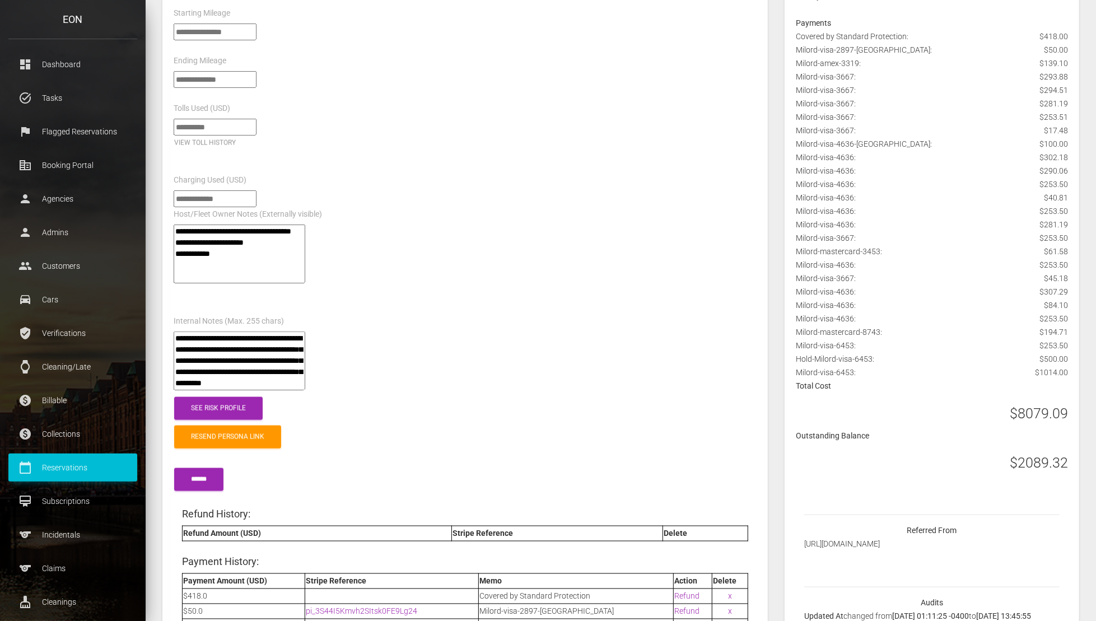
click at [1021, 464] on h3 "$2089.32" at bounding box center [1038, 463] width 58 height 20
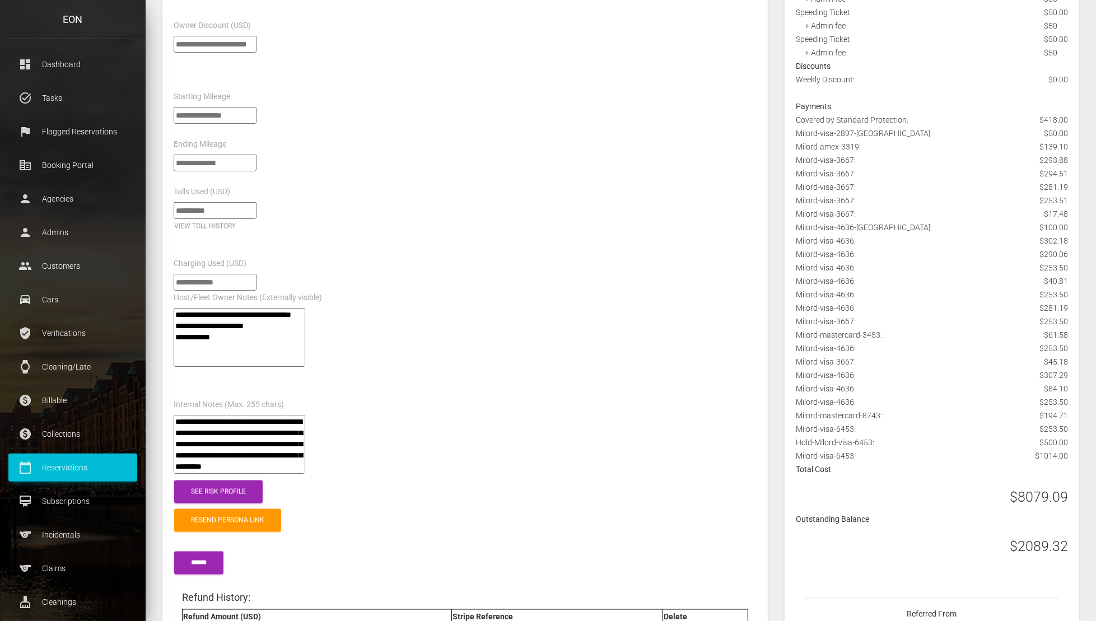
scroll to position [1107, 0]
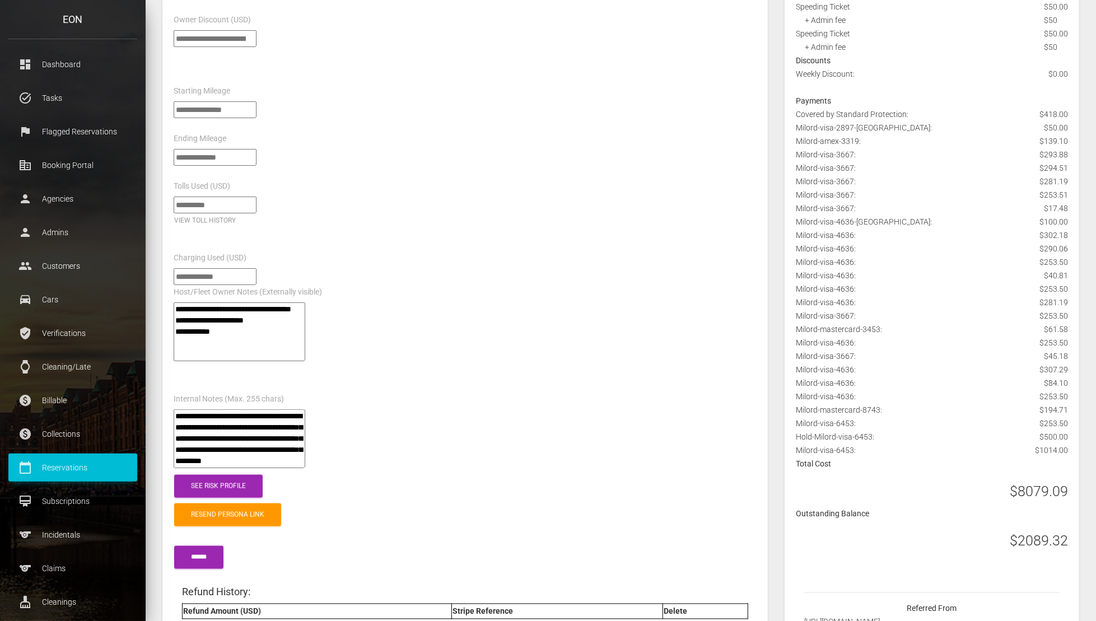
drag, startPoint x: 1017, startPoint y: 549, endPoint x: 1046, endPoint y: 549, distance: 29.1
click at [1046, 549] on h3 "$2089.32" at bounding box center [1038, 541] width 58 height 20
click at [1035, 542] on h3 "$2089.32" at bounding box center [1038, 541] width 58 height 20
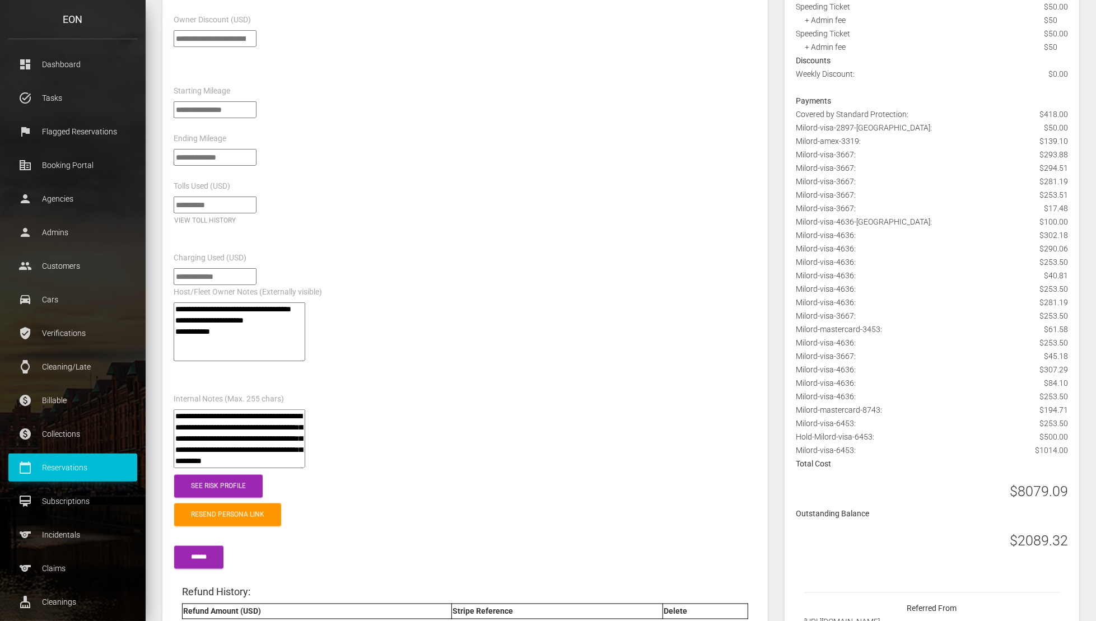
click at [1035, 542] on h3 "$2089.32" at bounding box center [1038, 541] width 58 height 20
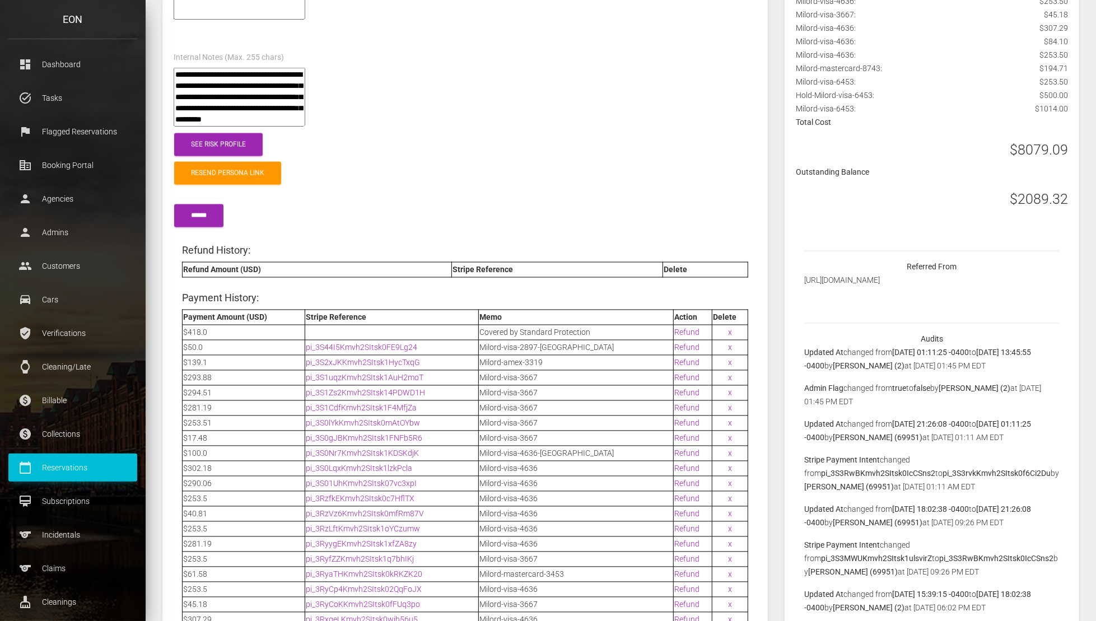
scroll to position [1458, 0]
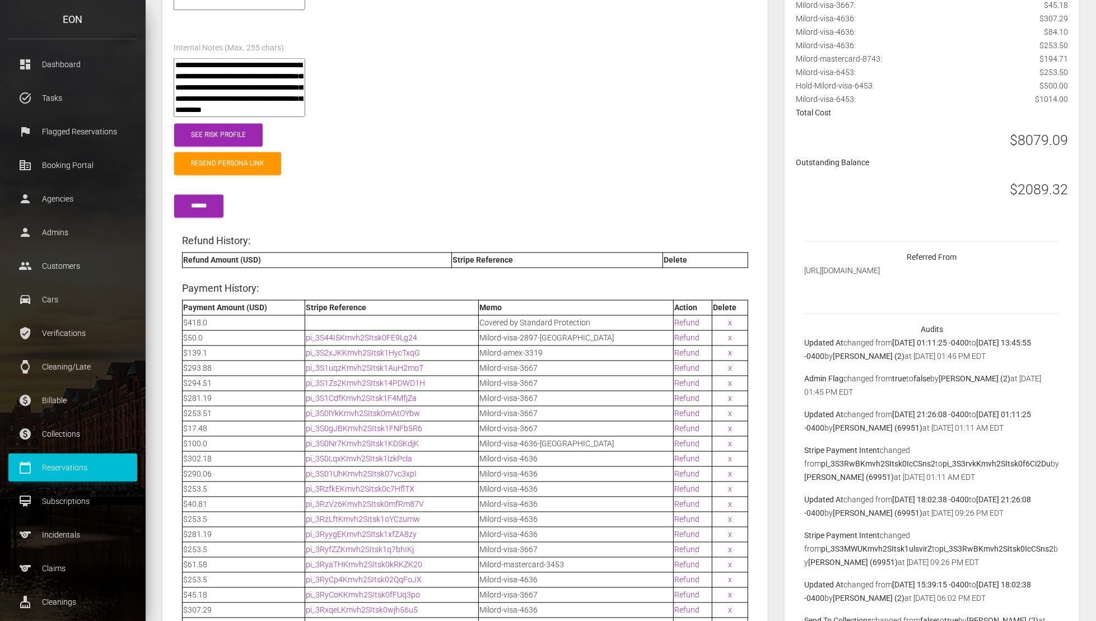
click at [1024, 200] on div "$2089.32" at bounding box center [931, 187] width 289 height 36
click at [1033, 185] on h3 "$2089.32" at bounding box center [1038, 190] width 58 height 20
drag, startPoint x: 1020, startPoint y: 190, endPoint x: 1061, endPoint y: 196, distance: 41.9
click at [1061, 196] on h3 "$2089.32" at bounding box center [1038, 190] width 58 height 20
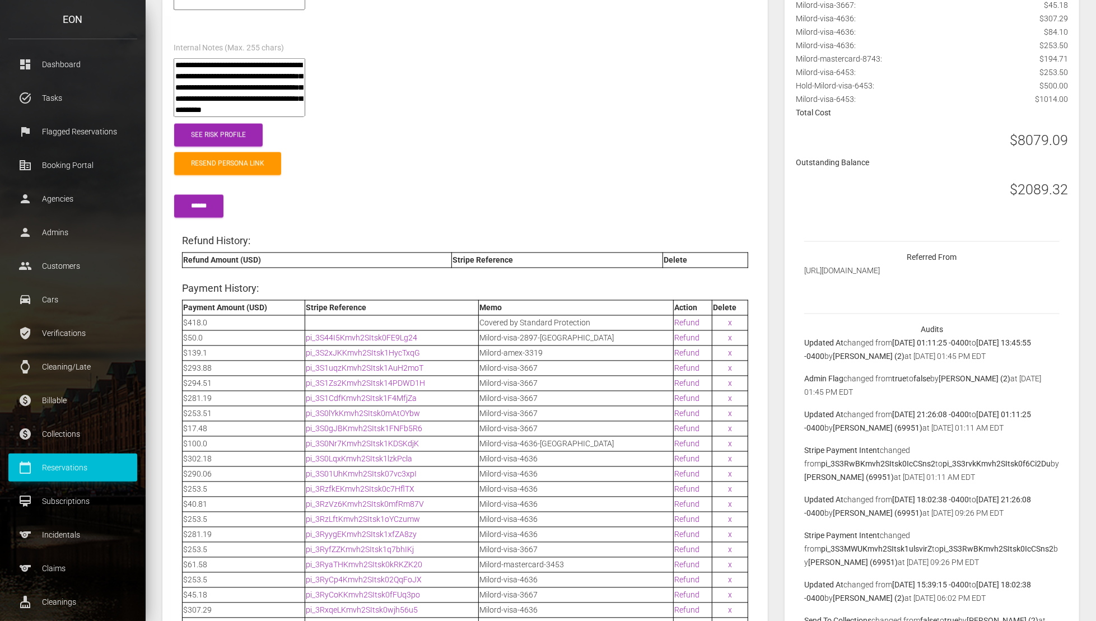
click at [1061, 196] on h3 "$2089.32" at bounding box center [1038, 190] width 58 height 20
click at [1063, 195] on h3 "$2089.32" at bounding box center [1038, 190] width 58 height 20
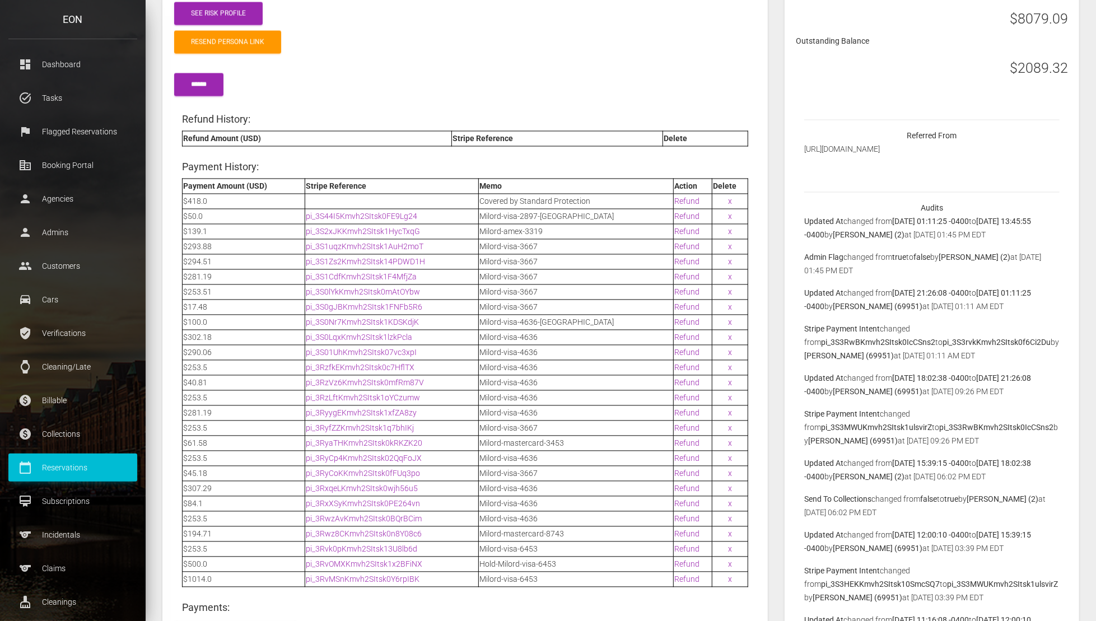
scroll to position [1561, 0]
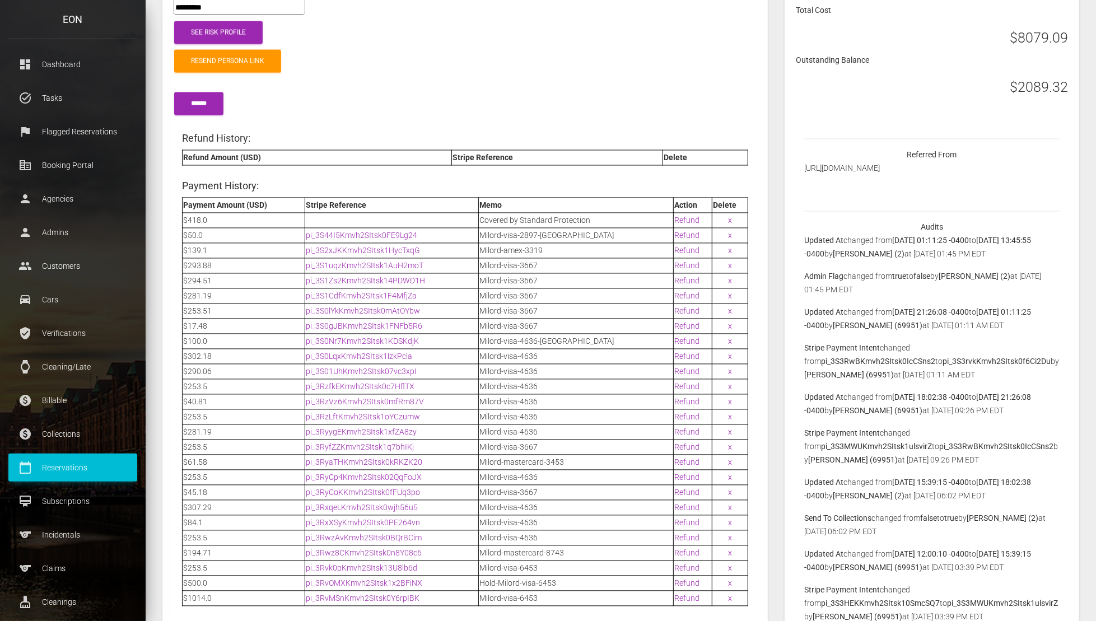
click at [476, 18] on div "See Risk Profile" at bounding box center [465, 32] width 600 height 29
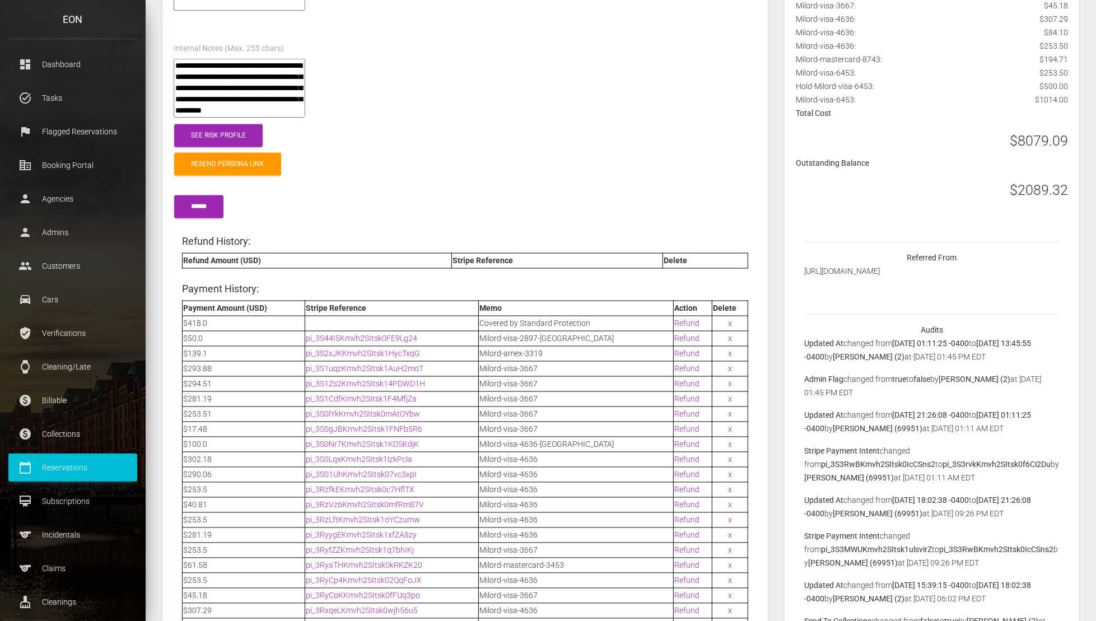
scroll to position [1469, 0]
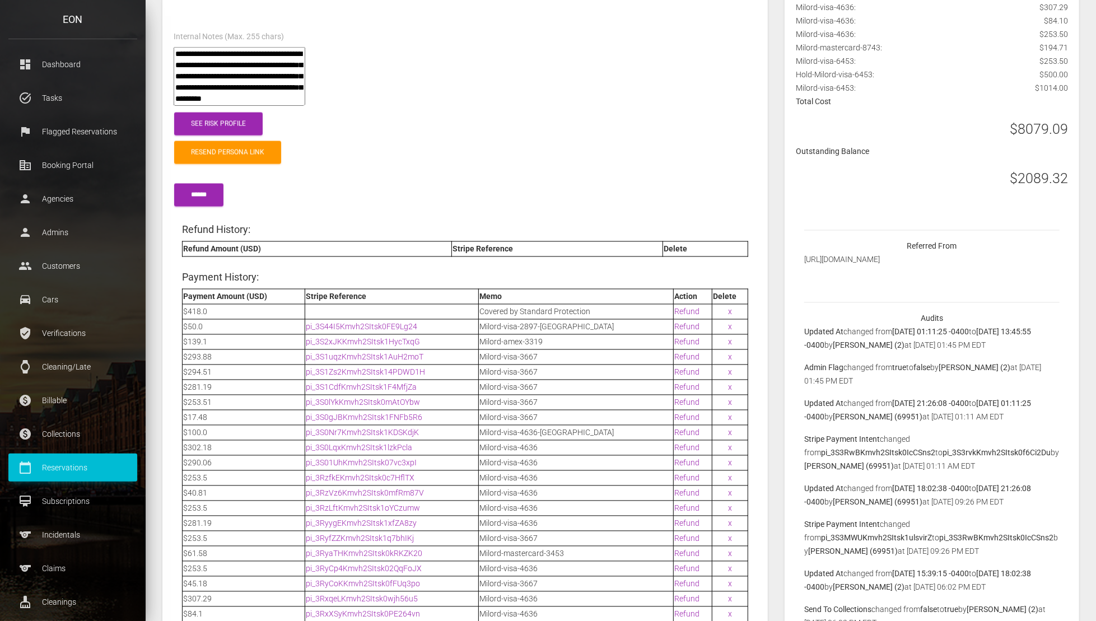
click at [1042, 181] on h3 "$2089.32" at bounding box center [1038, 179] width 58 height 20
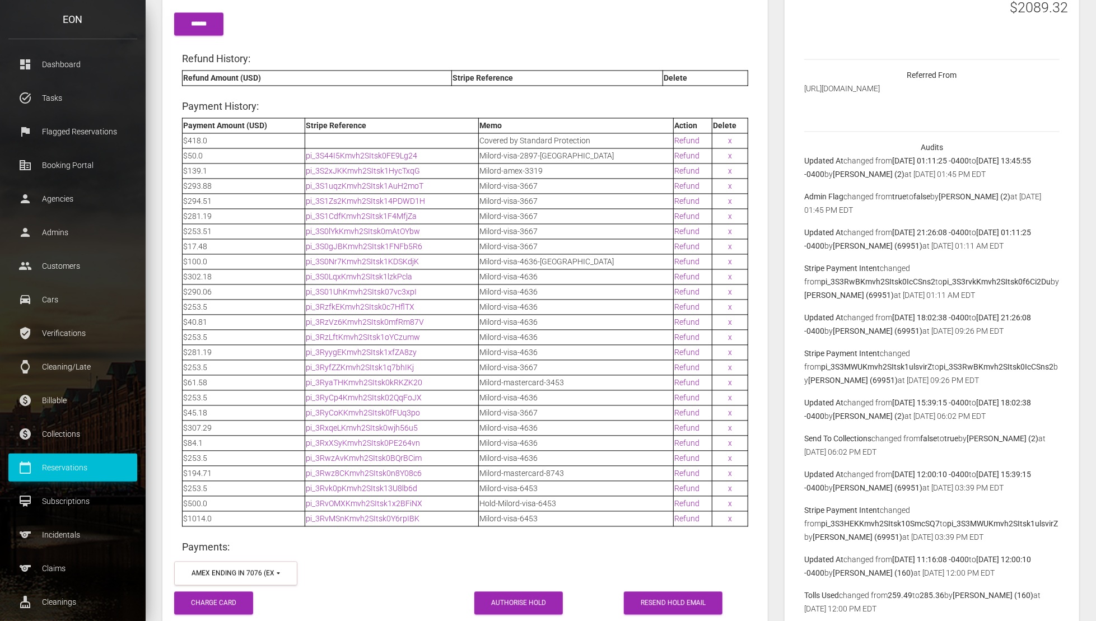
scroll to position [1661, 0]
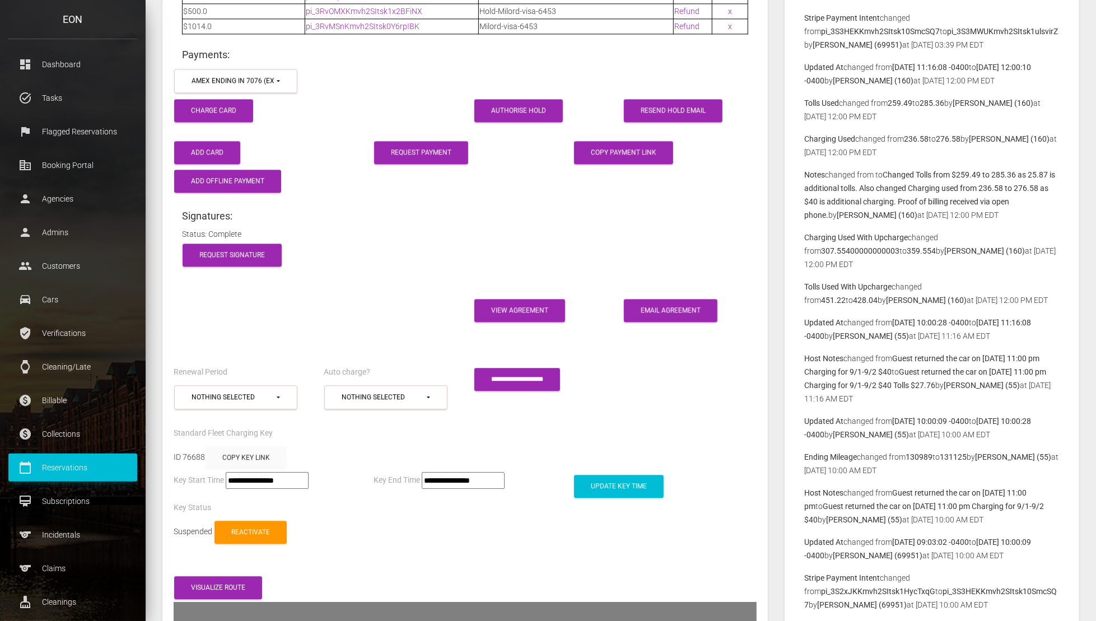
scroll to position [2131, 0]
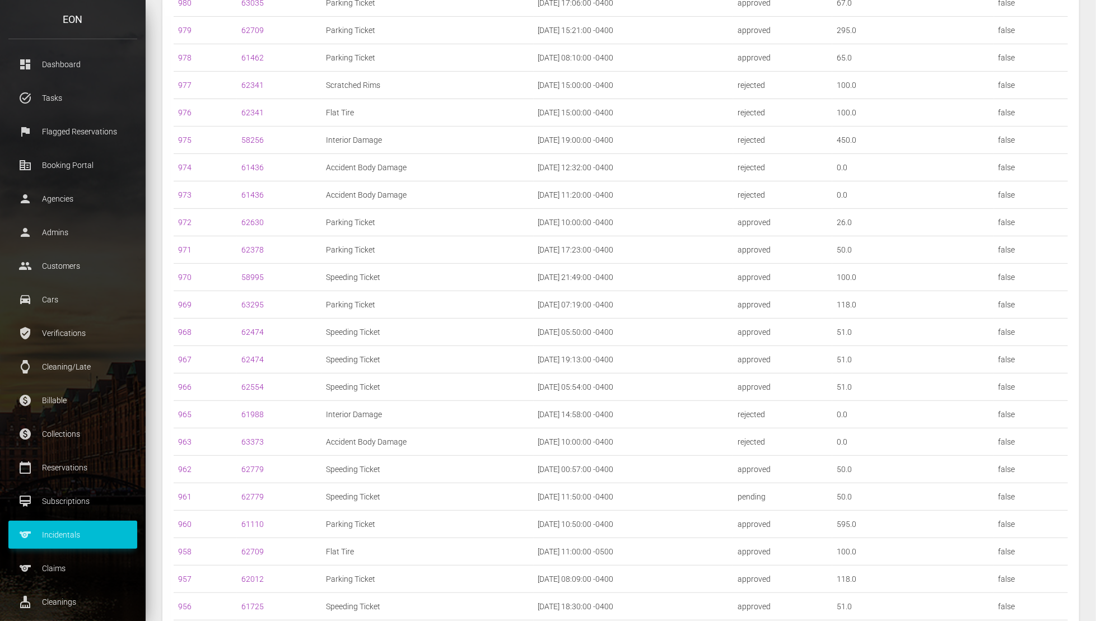
scroll to position [3576, 0]
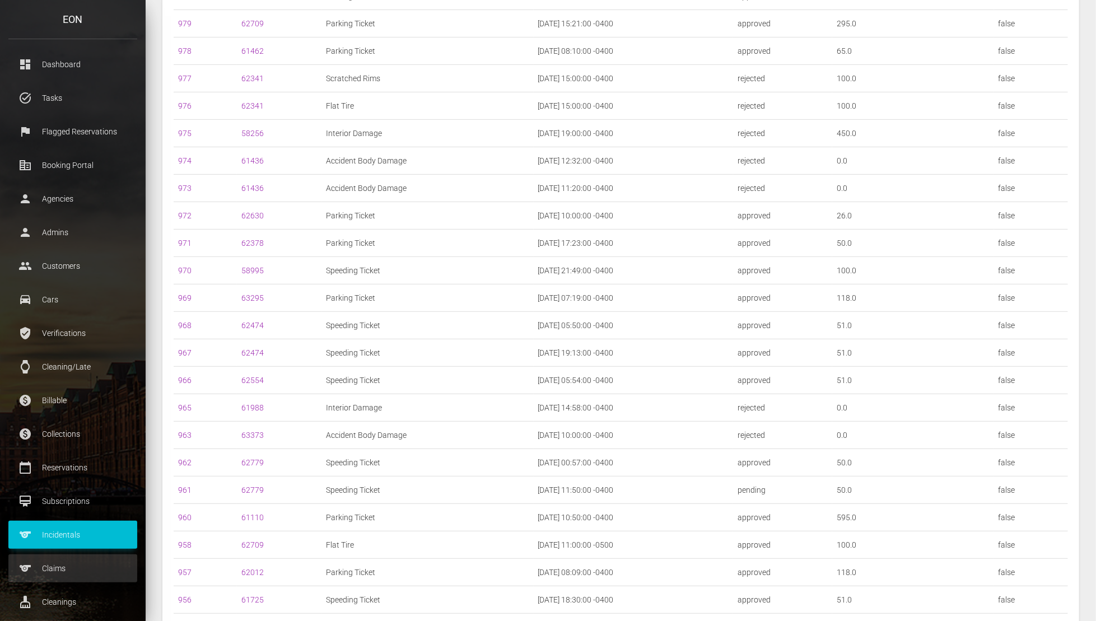
click at [106, 563] on p "Claims" at bounding box center [73, 568] width 112 height 17
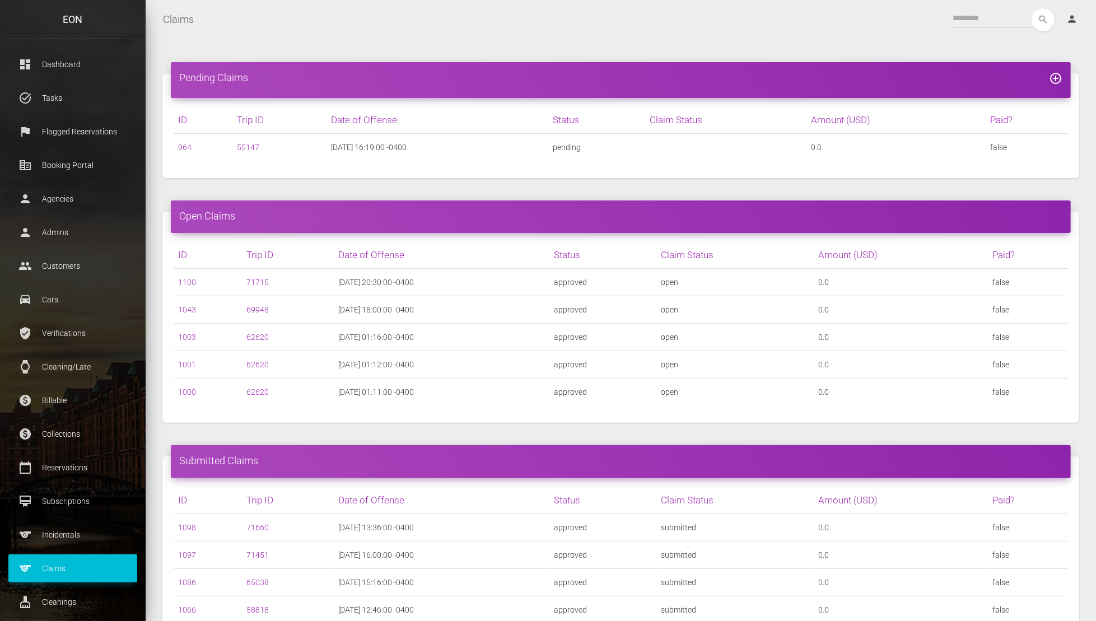
scroll to position [472, 0]
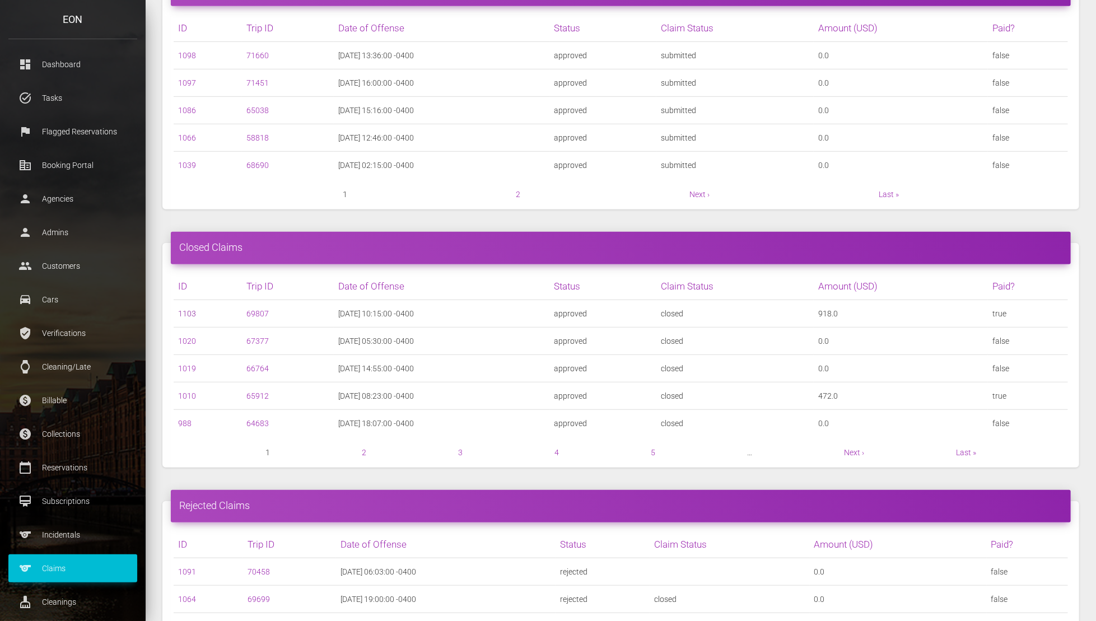
click at [186, 312] on link "1103" at bounding box center [187, 313] width 18 height 9
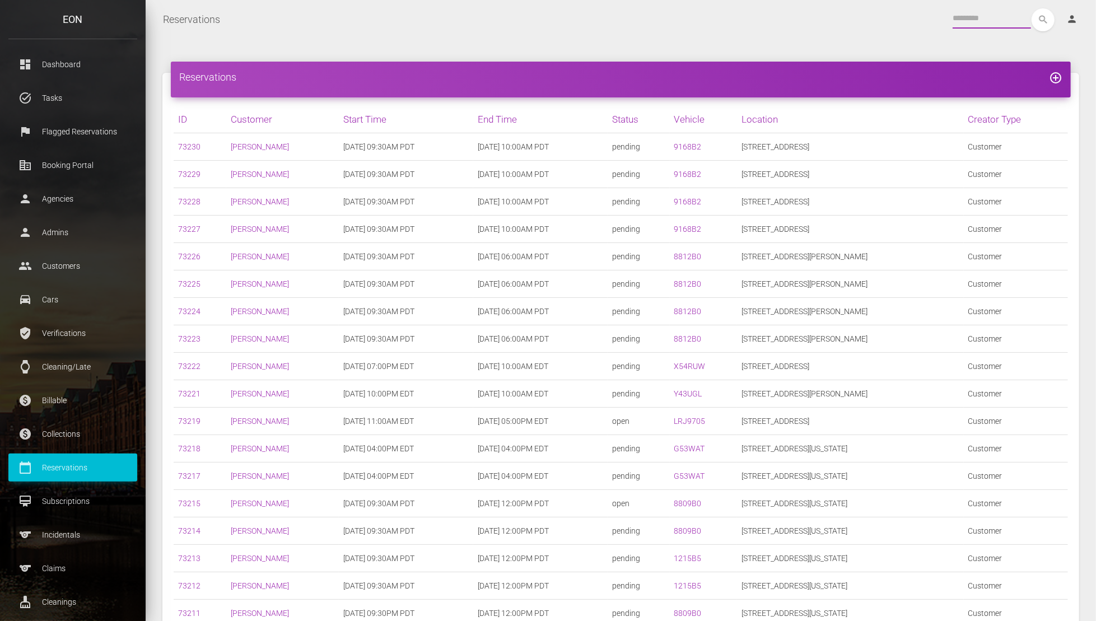
click at [979, 25] on input "text" at bounding box center [991, 18] width 78 height 20
click at [965, 12] on input "text" at bounding box center [991, 18] width 78 height 20
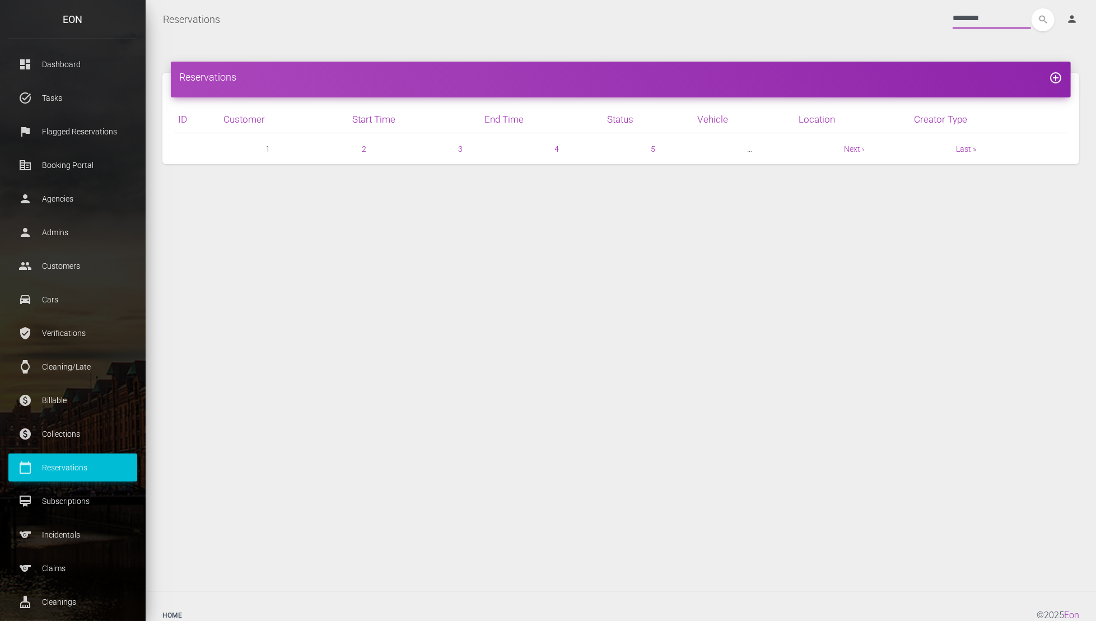
type input "*********"
click at [1031, 8] on button "search" at bounding box center [1042, 19] width 23 height 23
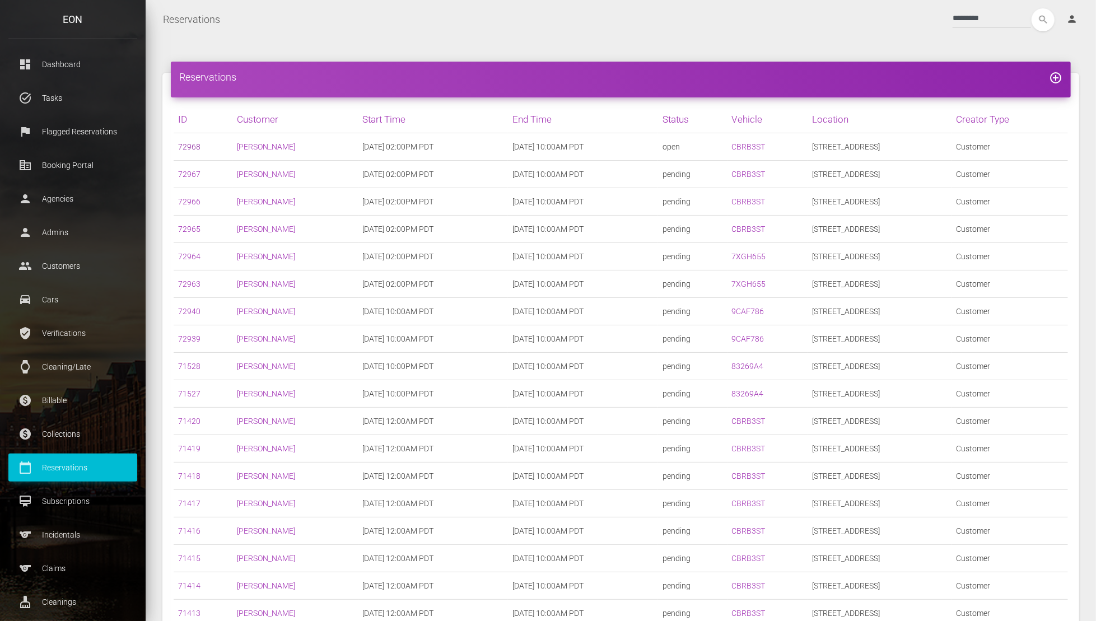
click at [189, 144] on link "72968" at bounding box center [189, 146] width 22 height 9
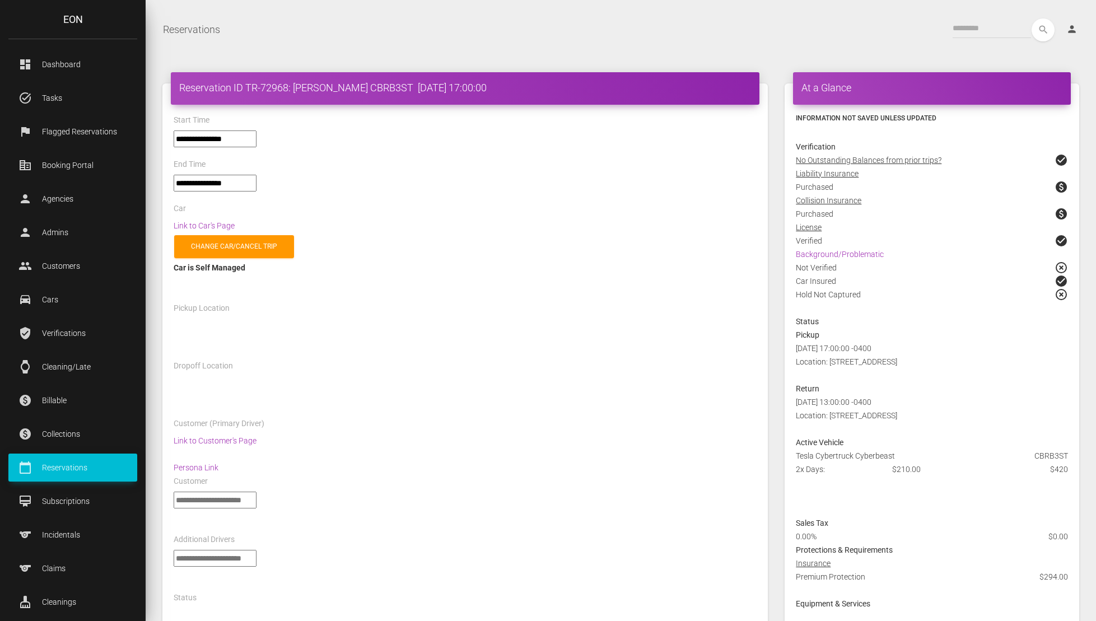
select select "*****"
select select
select select "*****"
select select
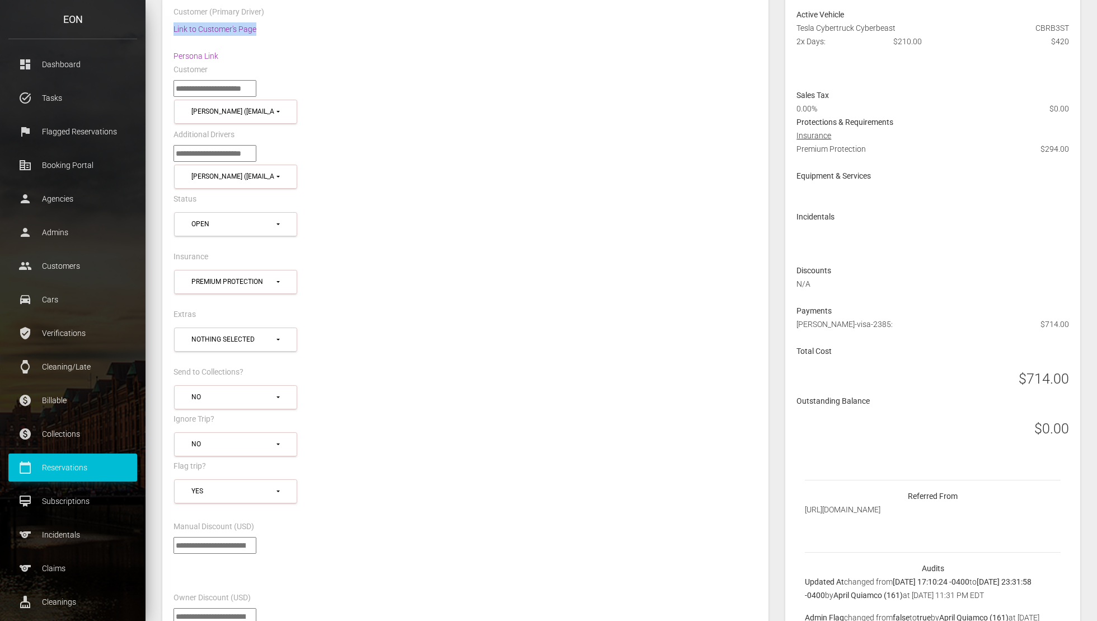
scroll to position [444, 0]
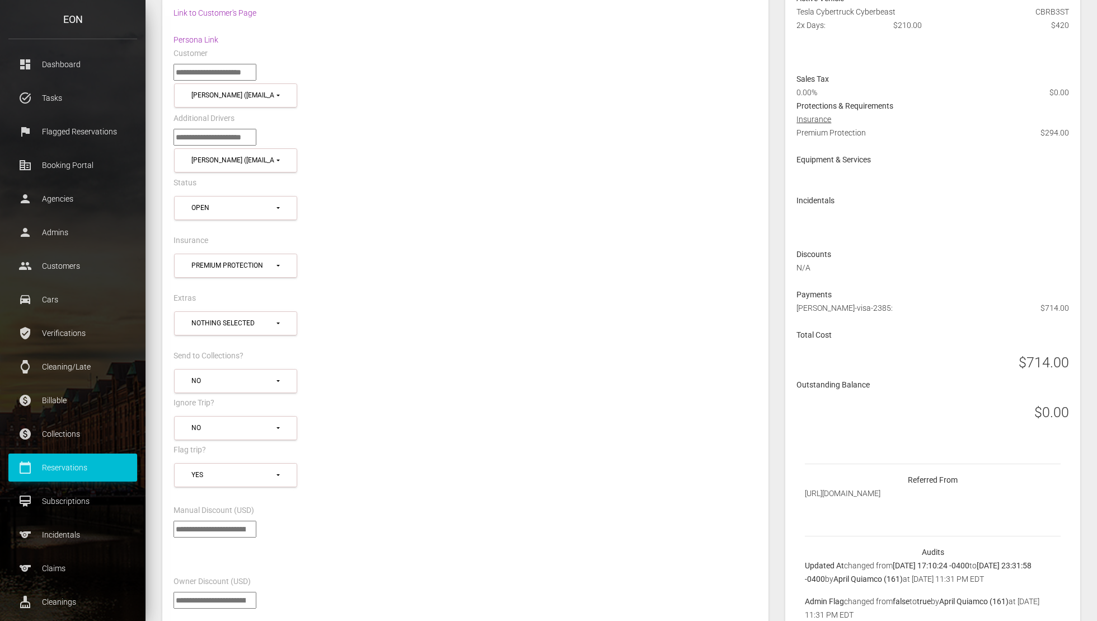
click at [436, 170] on div "**********" at bounding box center [465, 152] width 601 height 46
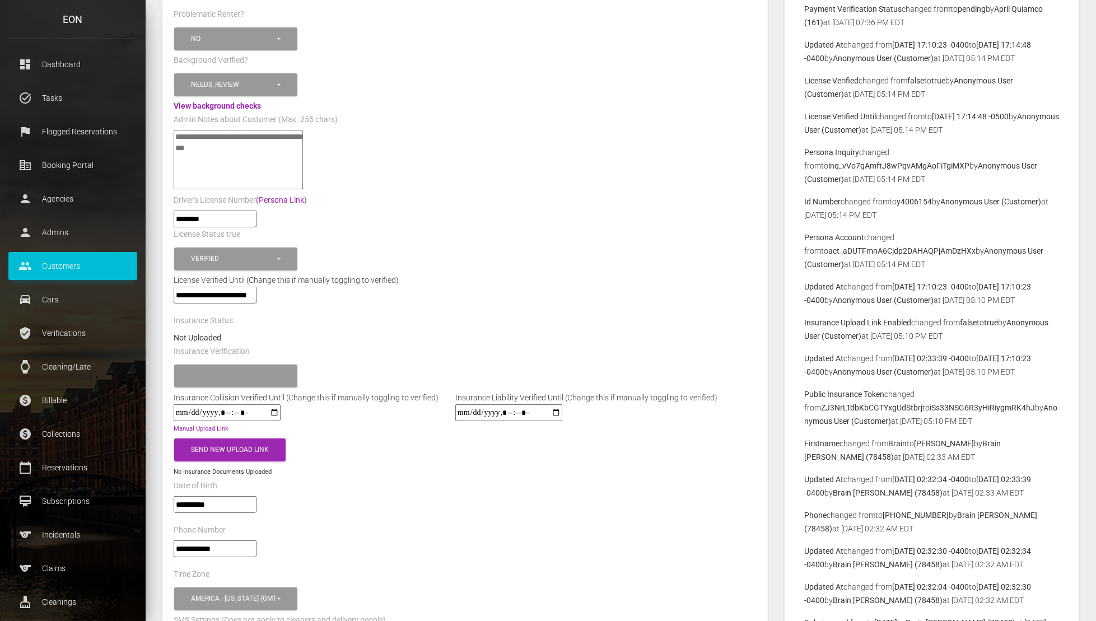
scroll to position [316, 0]
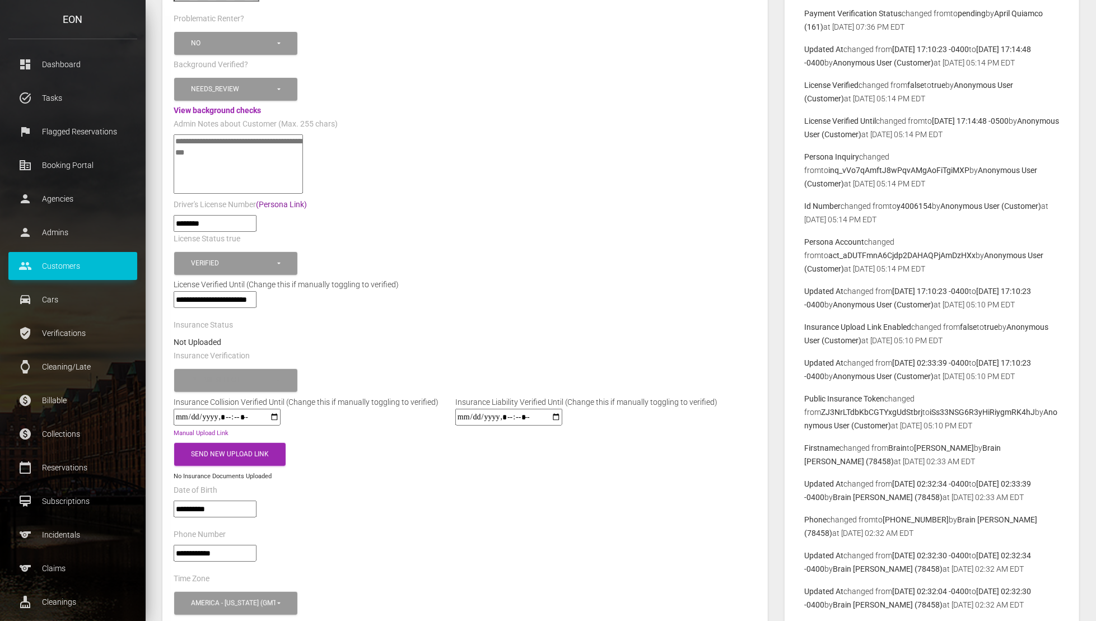
click at [296, 201] on link "(Persona Link)" at bounding box center [281, 204] width 51 height 9
click at [231, 112] on link "View background checks" at bounding box center [217, 110] width 87 height 9
click at [235, 192] on div at bounding box center [465, 165] width 600 height 63
click at [245, 174] on textarea"] at bounding box center [238, 163] width 129 height 59
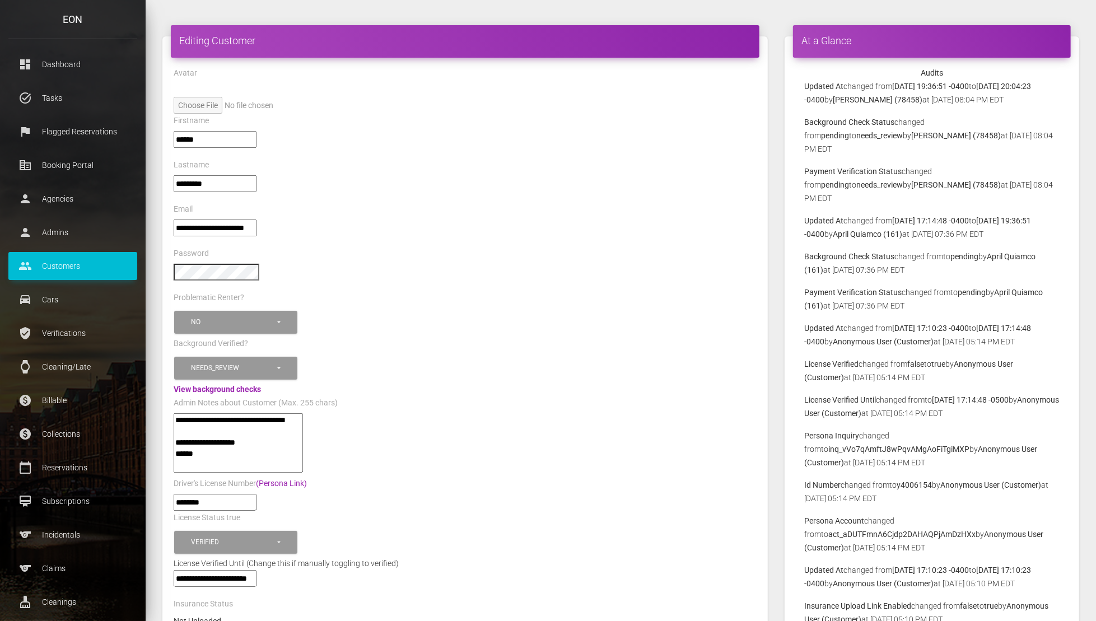
scroll to position [38, 0]
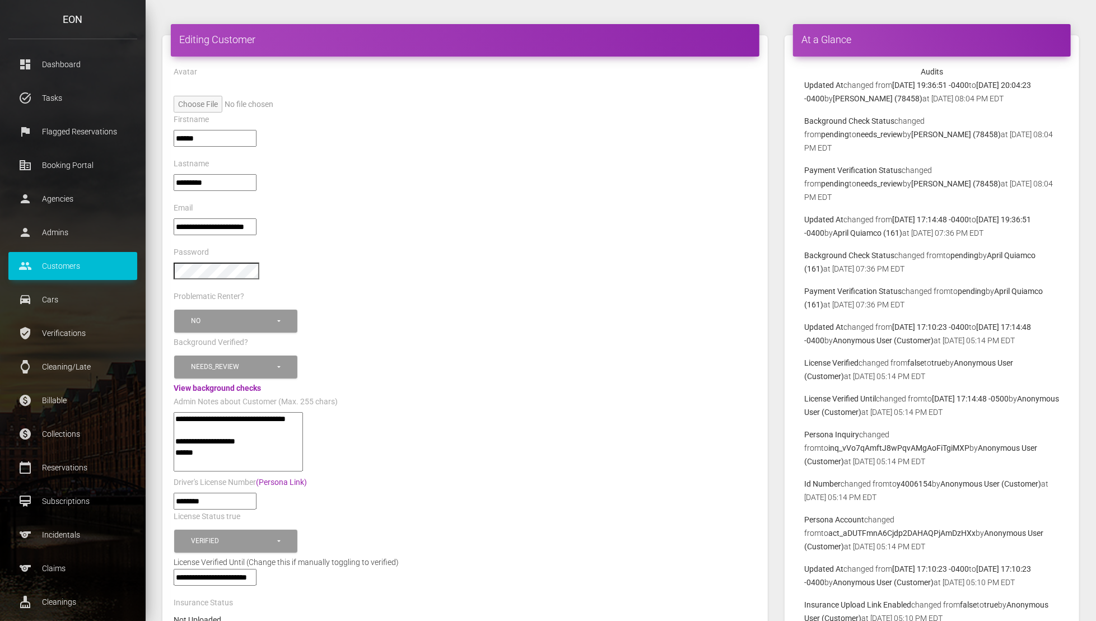
click at [238, 465] on textarea"] "**********" at bounding box center [238, 441] width 129 height 59
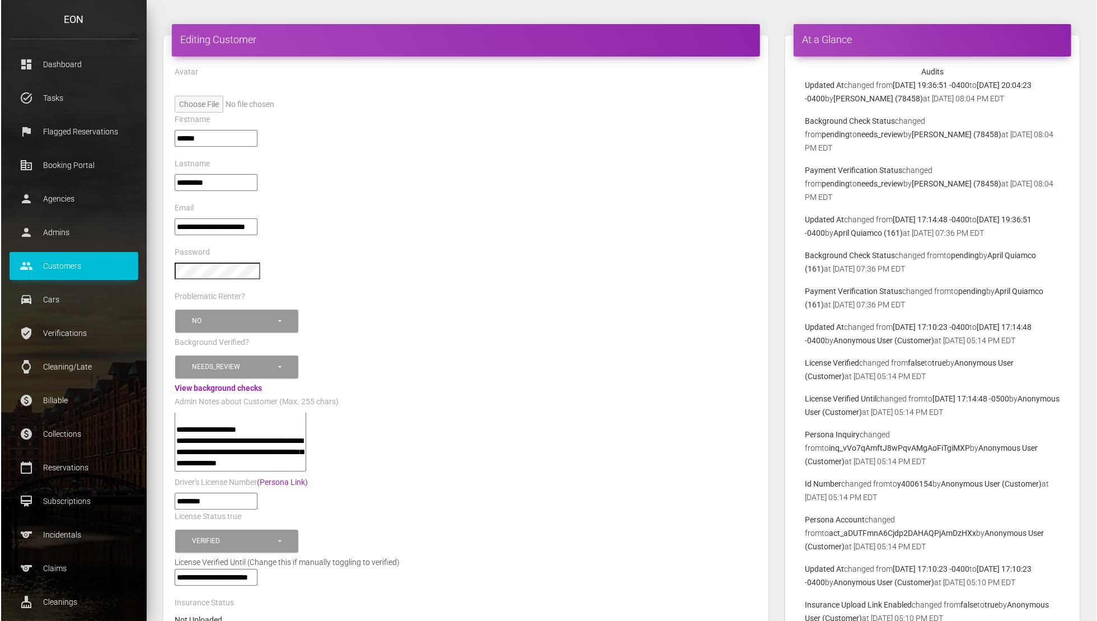
scroll to position [22, 0]
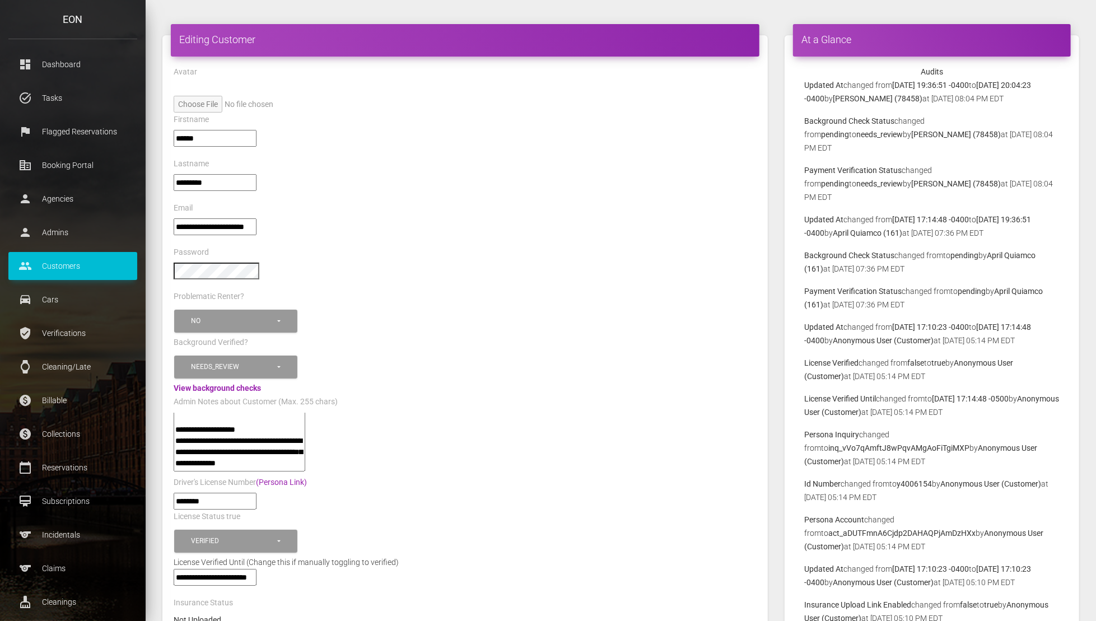
drag, startPoint x: 190, startPoint y: 456, endPoint x: 293, endPoint y: 463, distance: 103.8
click at [293, 463] on textarea"] "**********" at bounding box center [240, 441] width 132 height 59
type textarea"] "**********"
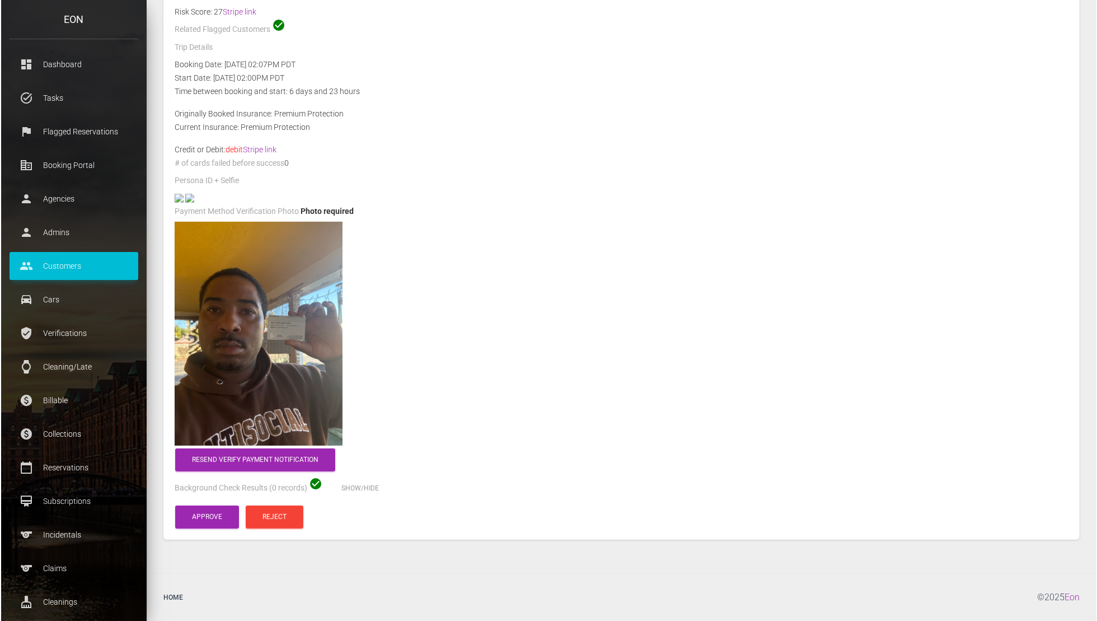
scroll to position [451, 0]
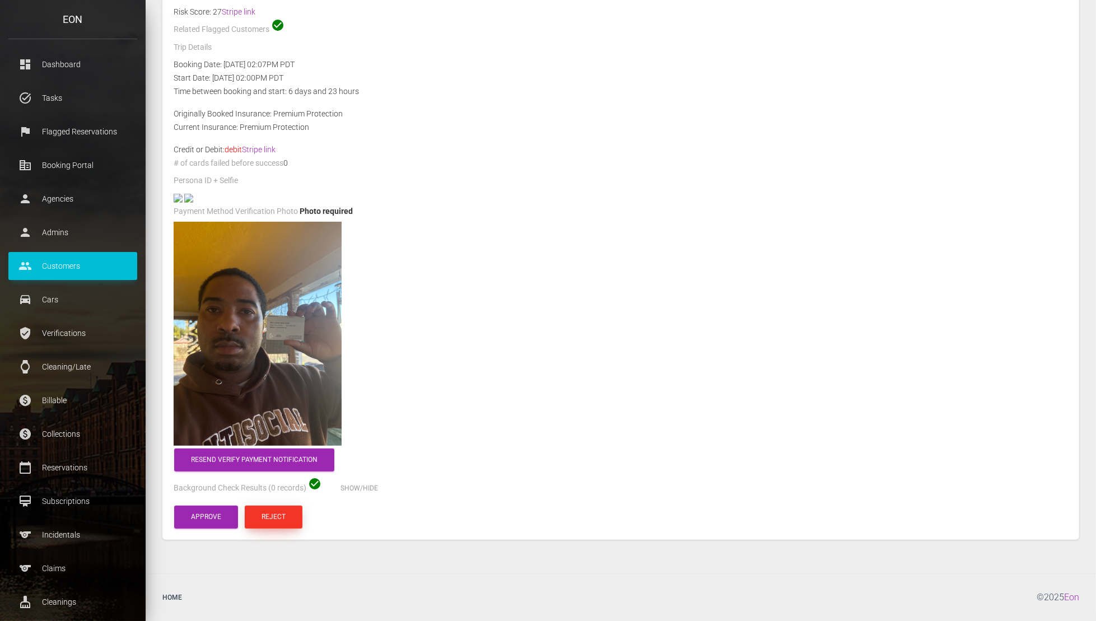
click at [287, 518] on button "Reject" at bounding box center [274, 516] width 58 height 23
click at [274, 518] on button "Reject" at bounding box center [274, 516] width 58 height 23
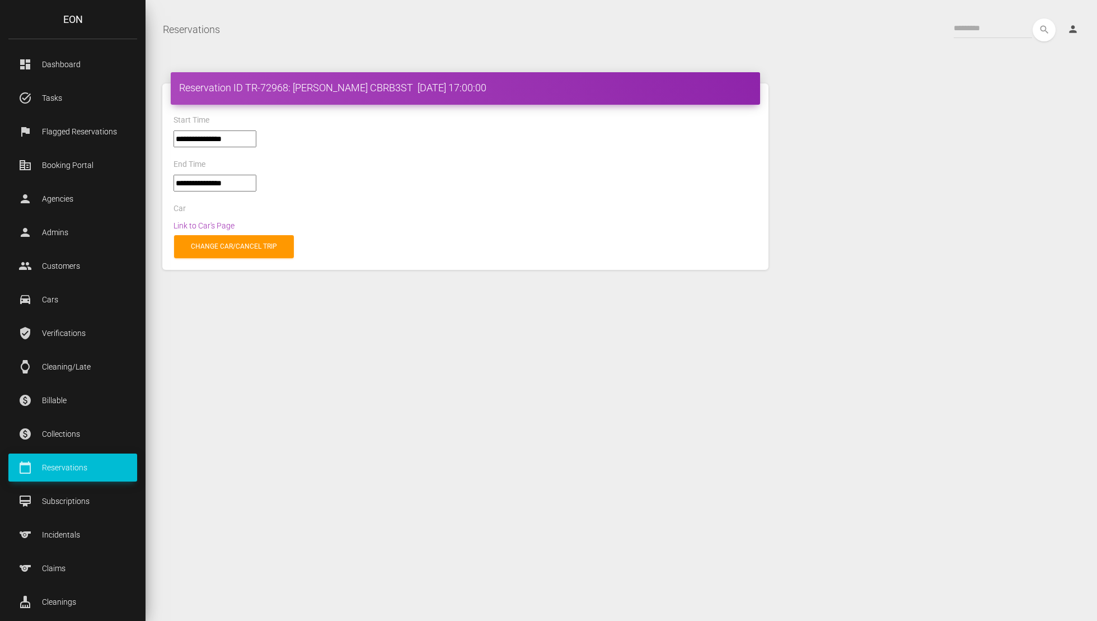
select select "*****"
select select
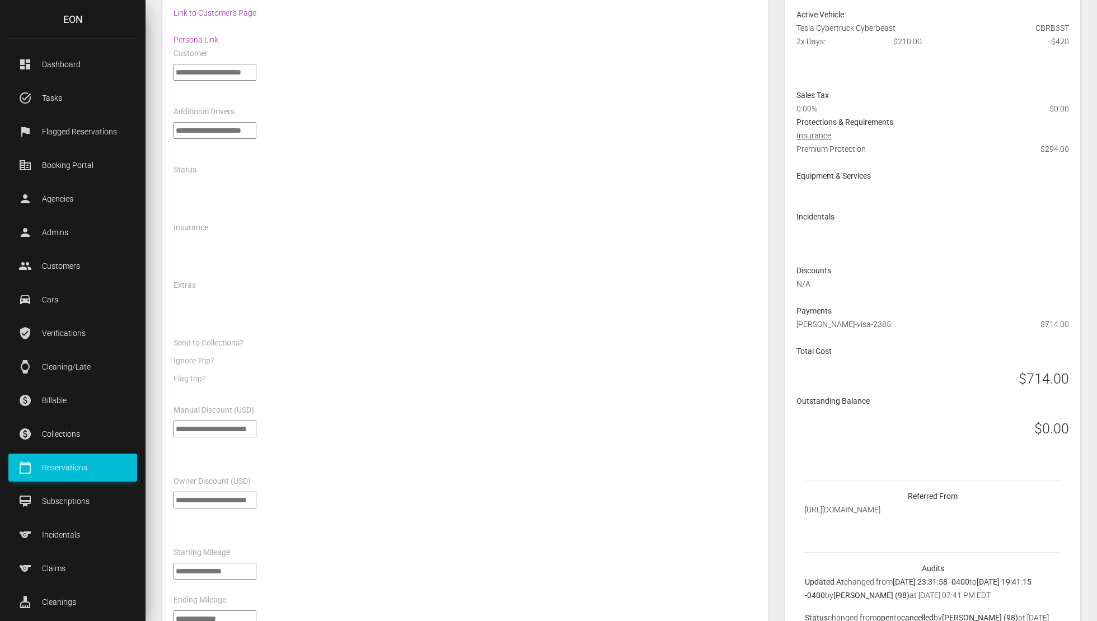
select select "*****"
select select
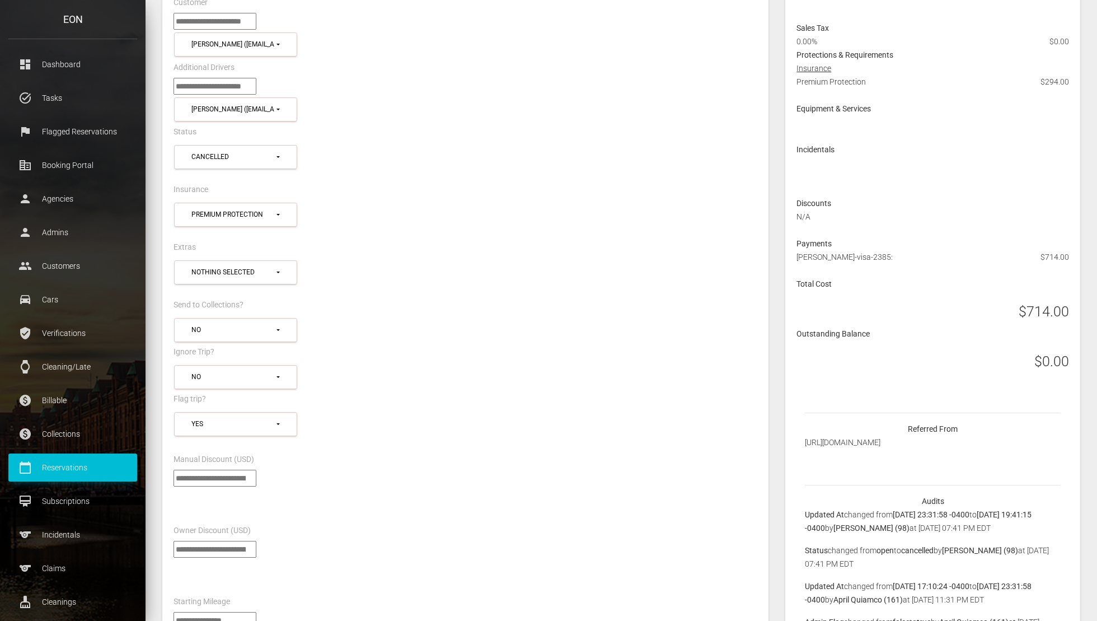
scroll to position [461, 0]
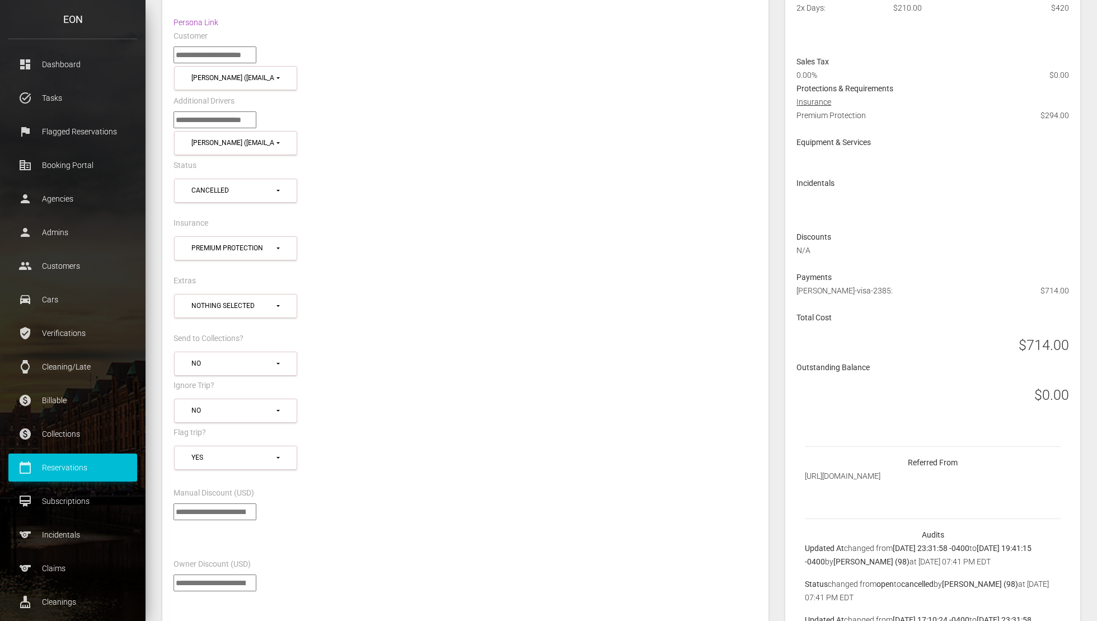
click at [1050, 348] on h3 "$714.00" at bounding box center [1044, 345] width 50 height 20
copy div "$714.00"
click at [425, 355] on div "*** ** No" at bounding box center [465, 364] width 601 height 30
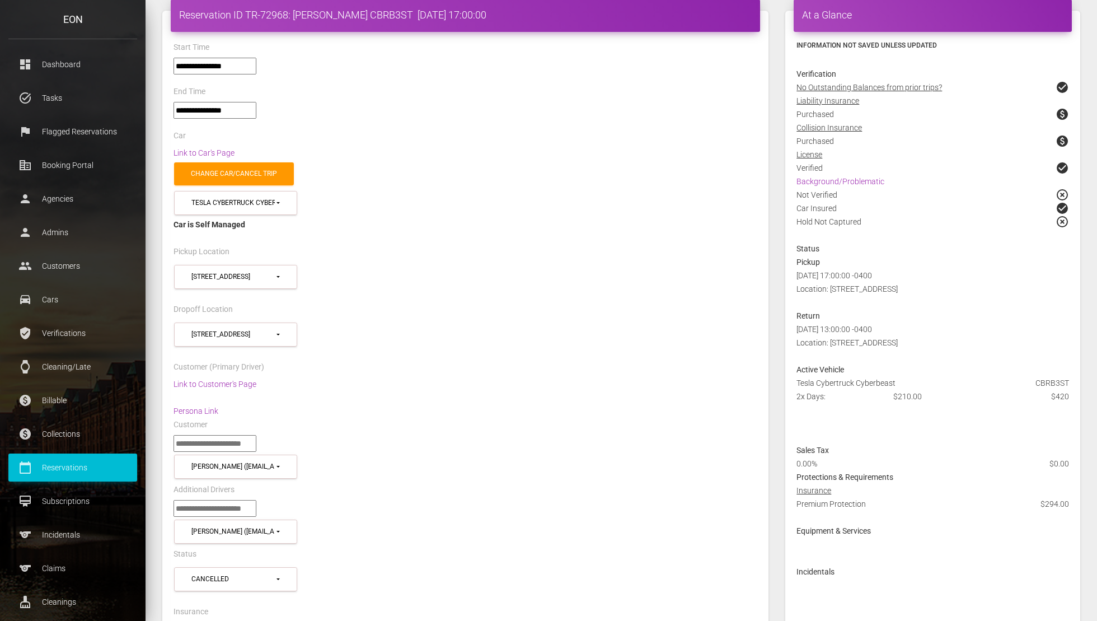
scroll to position [0, 0]
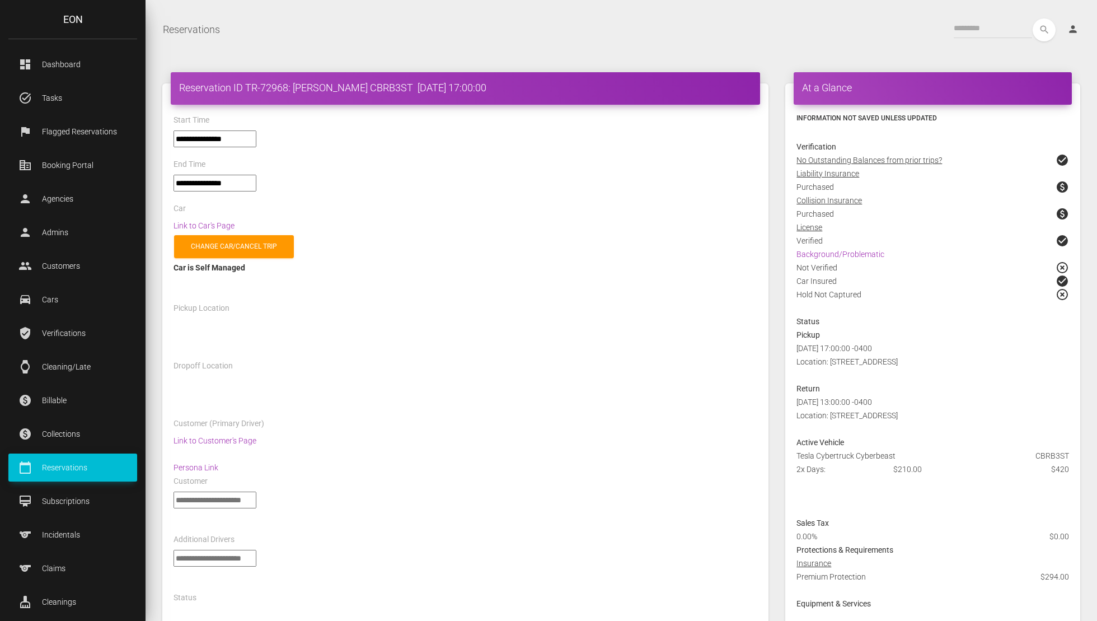
select select "*****"
select select
select select "*****"
select select
